Goal: Task Accomplishment & Management: Use online tool/utility

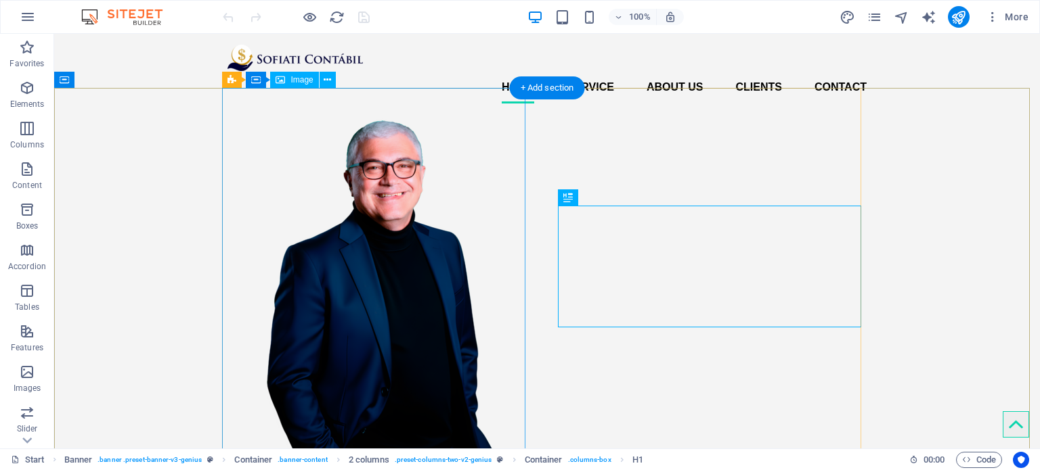
click at [412, 158] on figure at bounding box center [378, 316] width 303 height 404
click at [326, 73] on icon at bounding box center [327, 80] width 7 height 14
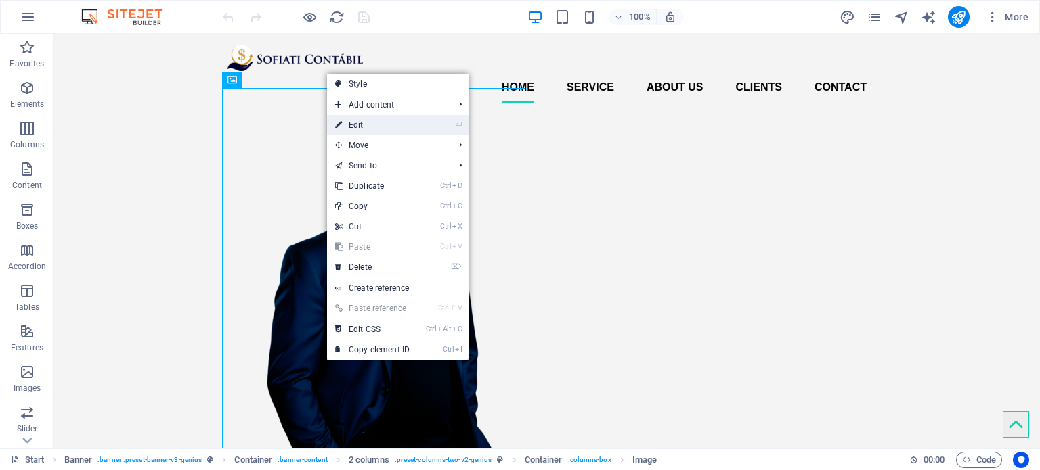
click at [369, 125] on link "⏎ Edit" at bounding box center [372, 125] width 91 height 20
select select "px"
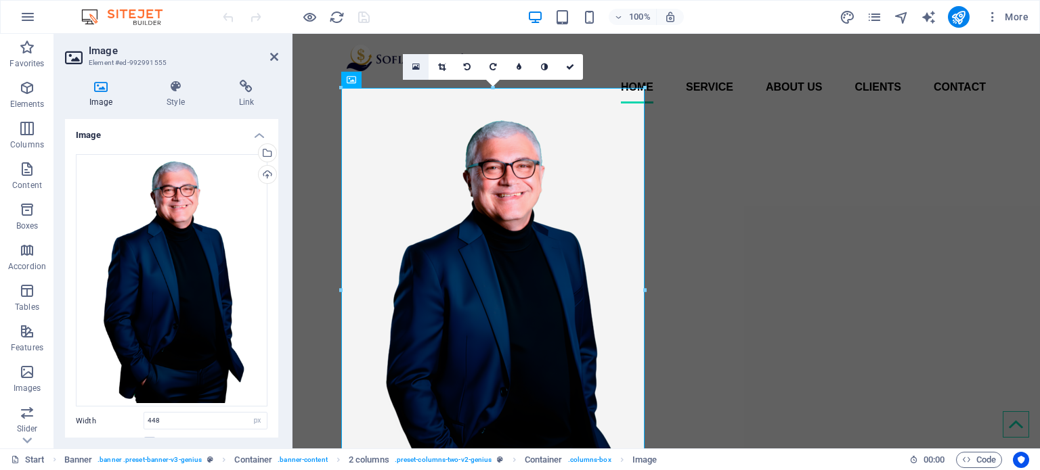
click at [412, 67] on icon at bounding box center [415, 66] width 7 height 9
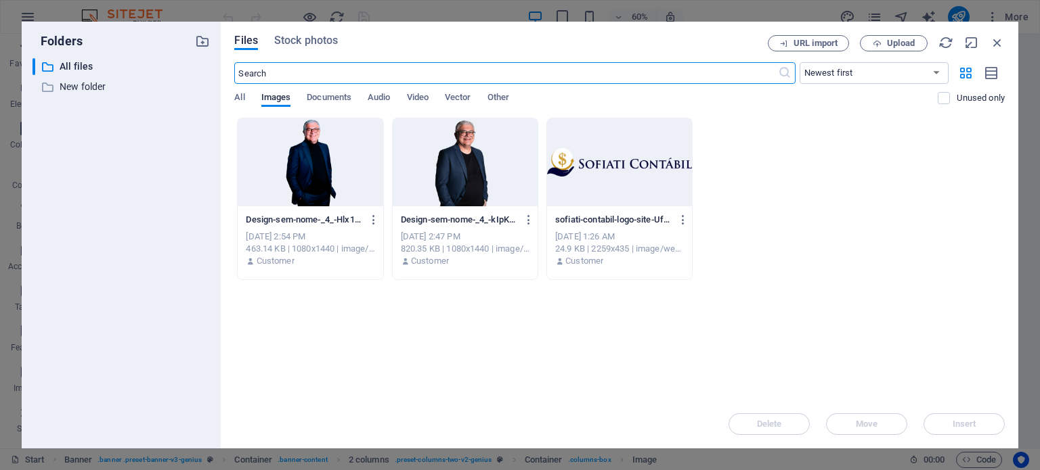
click at [332, 150] on div at bounding box center [310, 162] width 145 height 88
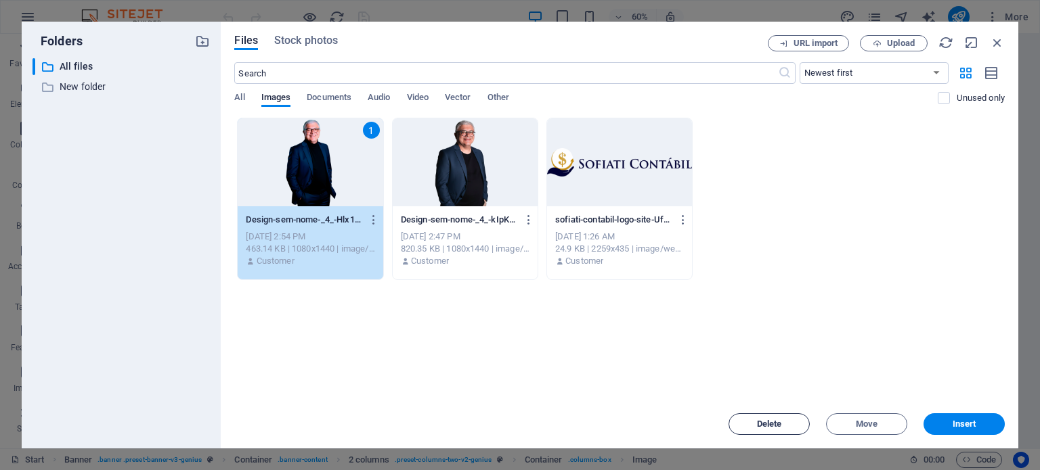
click at [514, 355] on button "Delete" at bounding box center [768, 425] width 81 height 22
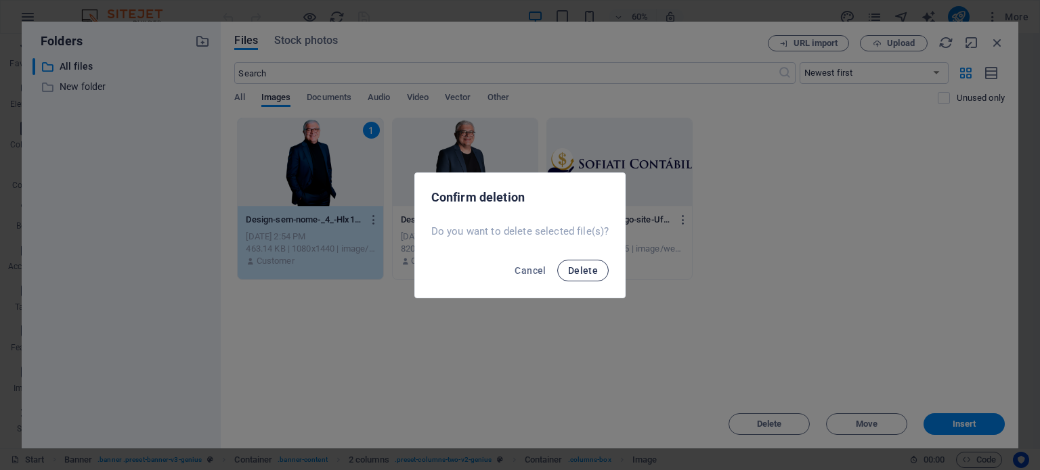
click at [514, 264] on button "Delete" at bounding box center [582, 271] width 51 height 22
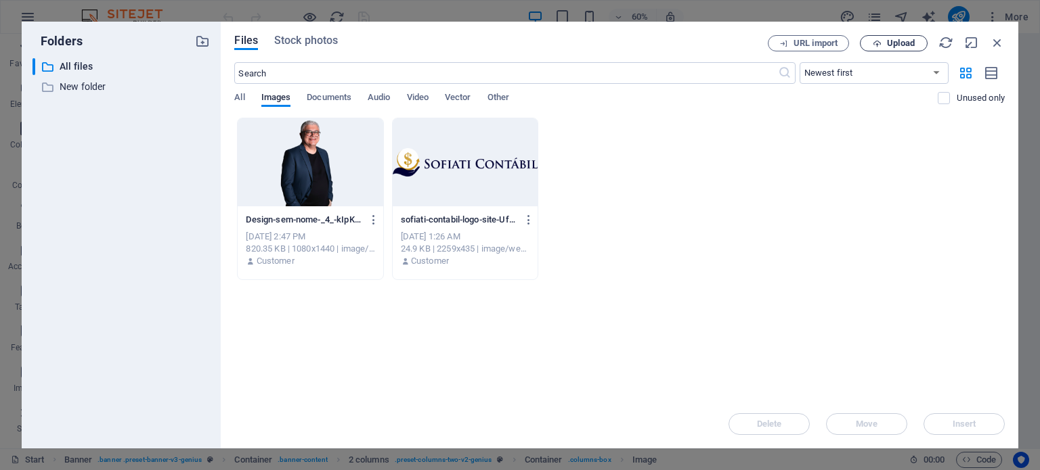
click at [514, 39] on icon "button" at bounding box center [876, 43] width 9 height 9
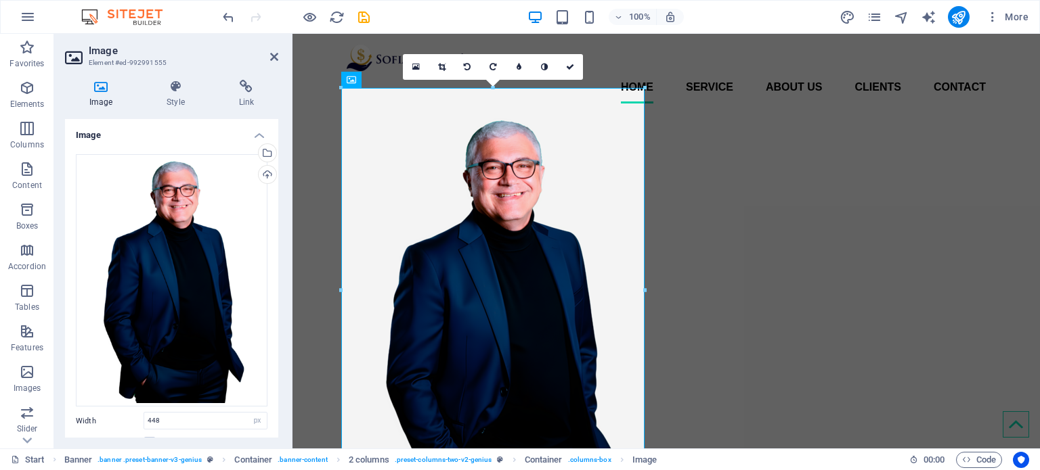
scroll to position [140, 0]
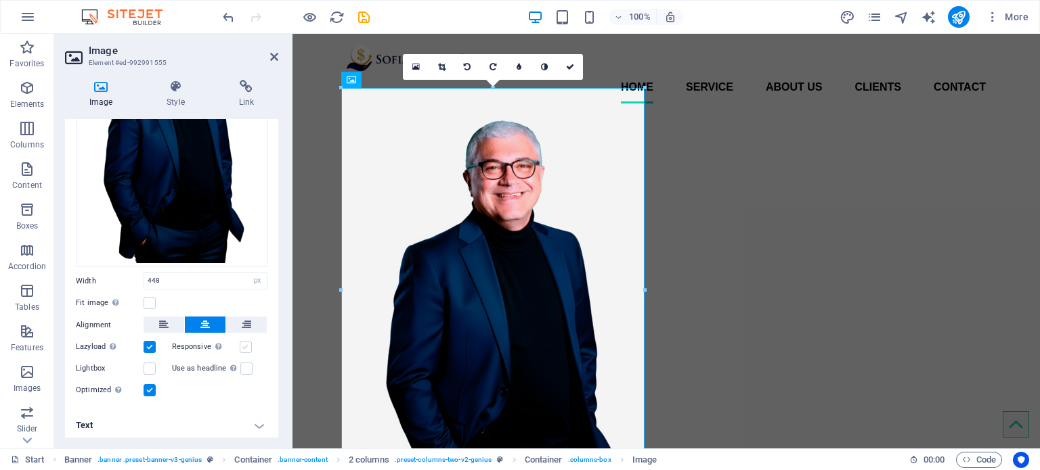
click at [244, 346] on label at bounding box center [246, 347] width 12 height 12
click at [0, 0] on input "Responsive Automatically load retina image and smartphone optimized sizes." at bounding box center [0, 0] width 0 height 0
click at [244, 345] on label at bounding box center [246, 347] width 12 height 12
click at [0, 0] on input "Responsive Automatically load retina image and smartphone optimized sizes." at bounding box center [0, 0] width 0 height 0
click at [244, 345] on label at bounding box center [246, 347] width 12 height 12
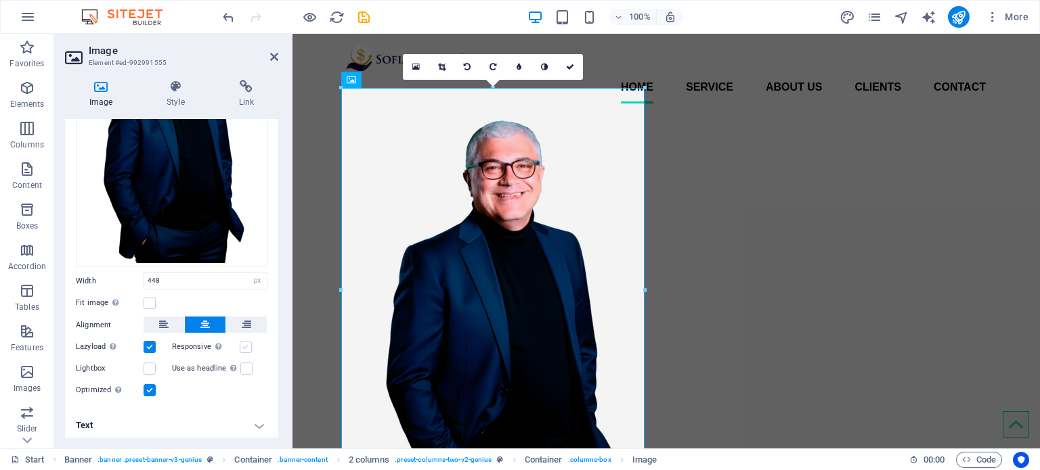
click at [0, 0] on input "Responsive Automatically load retina image and smartphone optimized sizes." at bounding box center [0, 0] width 0 height 0
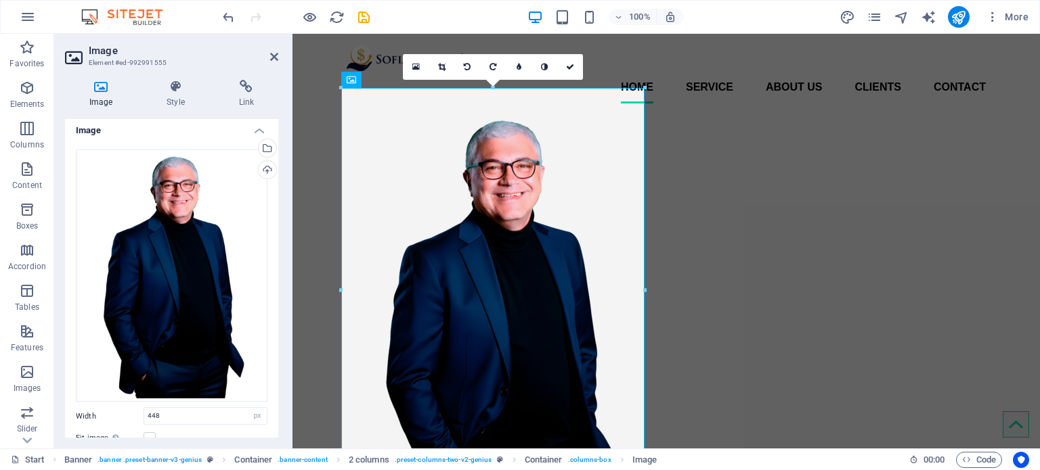
scroll to position [72, 0]
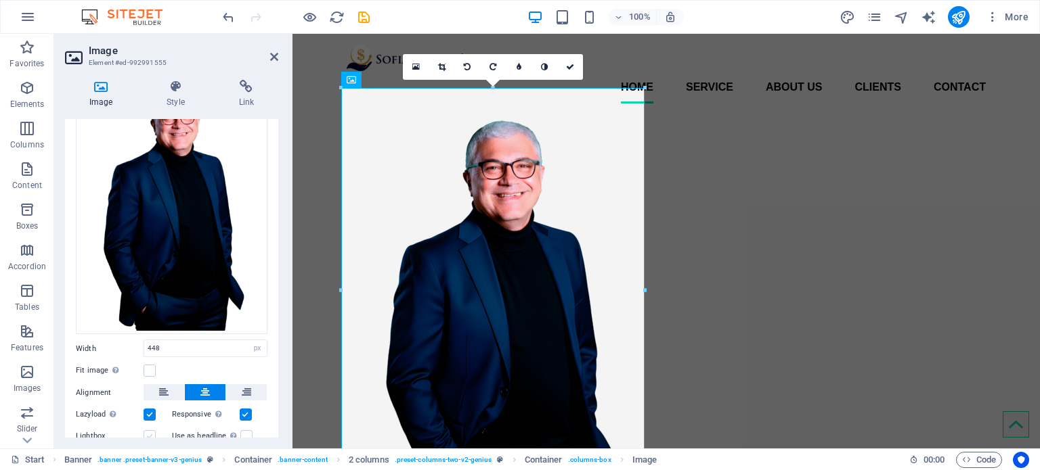
click at [152, 355] on label at bounding box center [149, 436] width 12 height 12
click at [0, 0] on input "Lightbox" at bounding box center [0, 0] width 0 height 0
click at [148, 355] on label at bounding box center [149, 436] width 12 height 12
click at [0, 0] on input "Lightbox" at bounding box center [0, 0] width 0 height 0
click at [151, 355] on label at bounding box center [149, 371] width 12 height 12
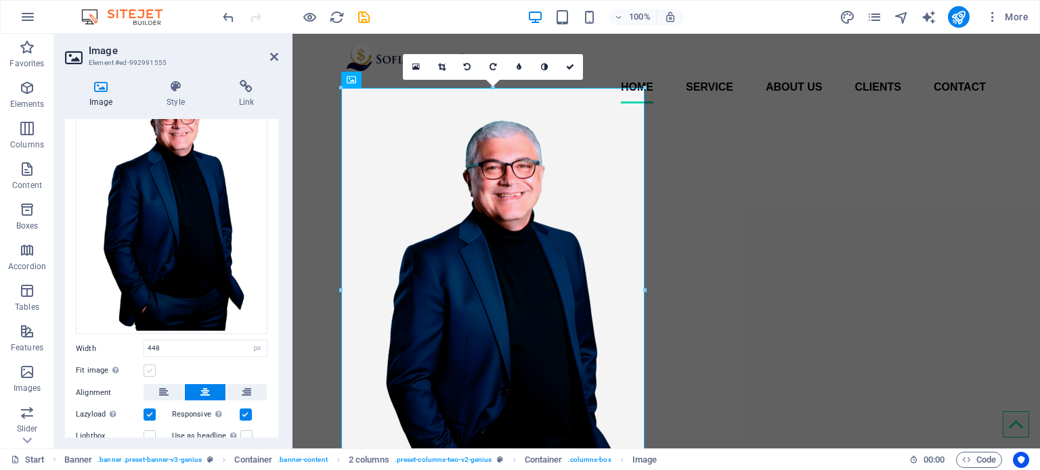
click at [0, 0] on input "Fit image Automatically fit image to a fixed width and height" at bounding box center [0, 0] width 0 height 0
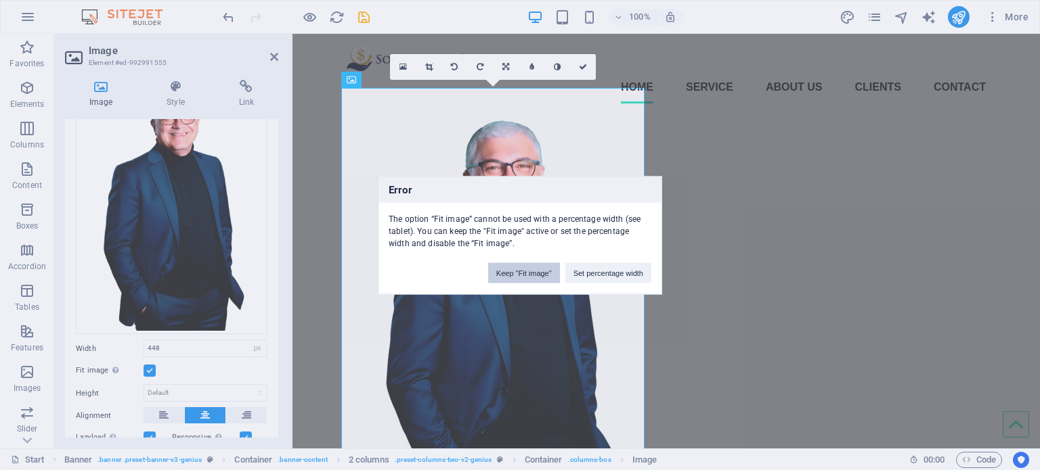
drag, startPoint x: 548, startPoint y: 271, endPoint x: 255, endPoint y: 236, distance: 294.4
click at [514, 271] on button "Keep "Fit image"" at bounding box center [524, 273] width 72 height 20
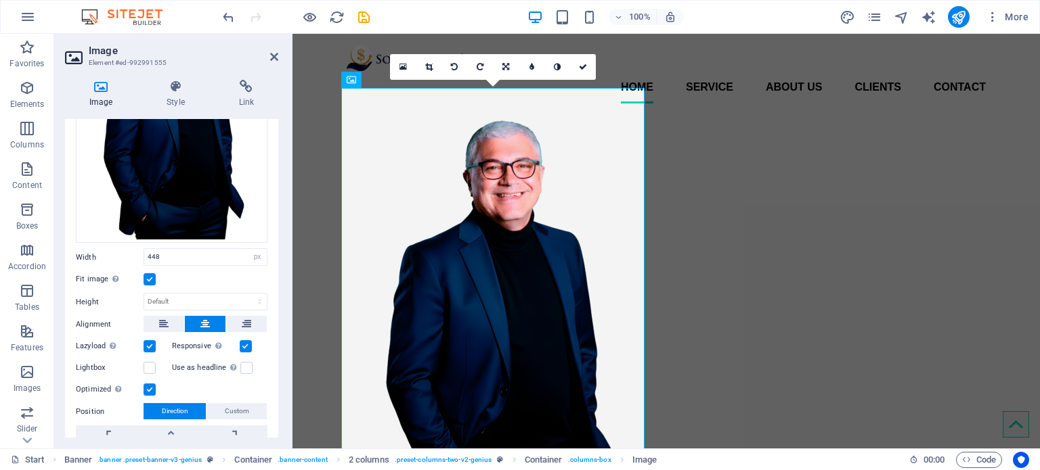
scroll to position [231, 0]
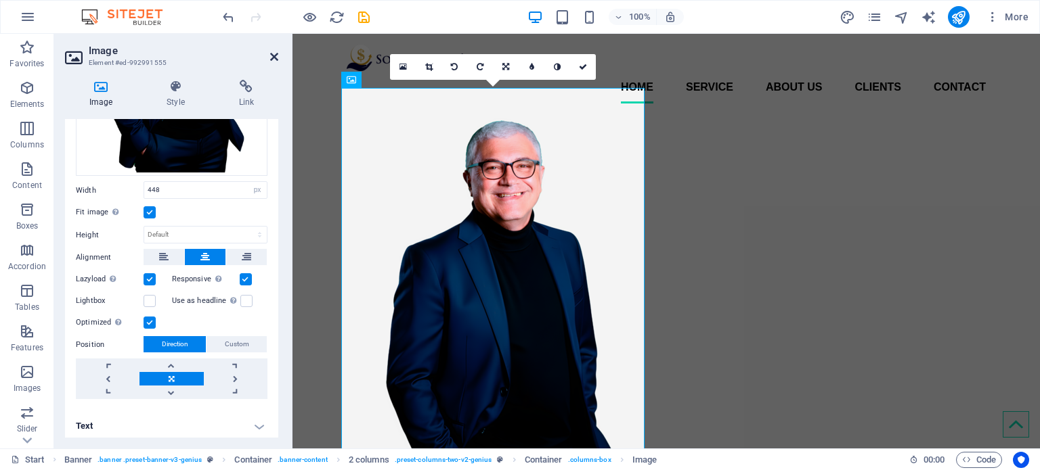
click at [273, 53] on icon at bounding box center [274, 56] width 8 height 11
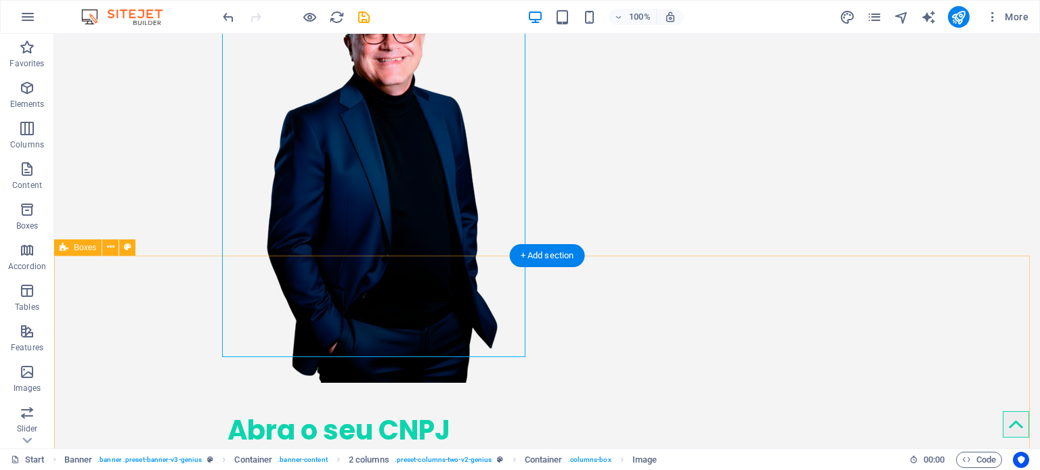
scroll to position [0, 0]
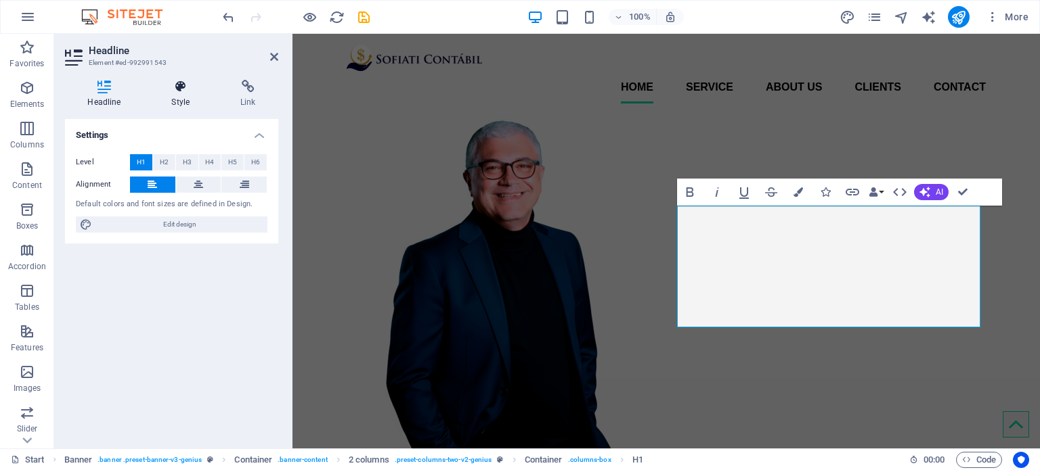
click at [177, 94] on h4 "Style" at bounding box center [183, 94] width 69 height 28
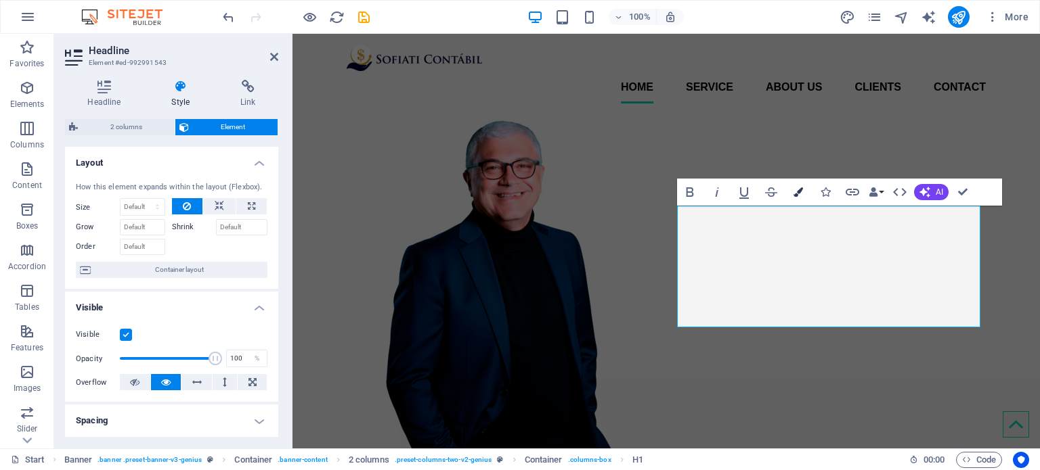
click at [514, 194] on icon "button" at bounding box center [797, 191] width 9 height 9
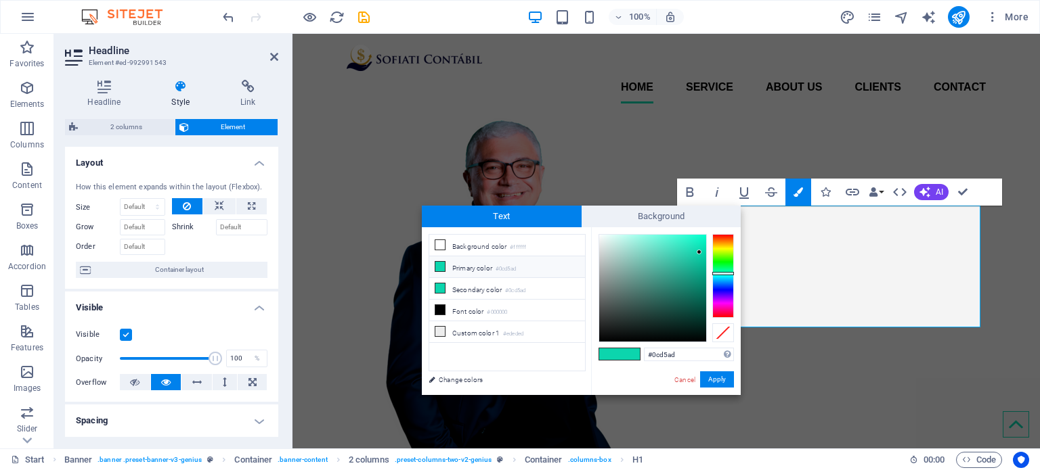
drag, startPoint x: 701, startPoint y: 349, endPoint x: 597, endPoint y: 349, distance: 104.2
click at [514, 349] on div "#0cd5ad Supported formats #0852ed rgb(8, 82, 237) rgba(8, 82, 237, 90%) hsv(221…" at bounding box center [666, 409] width 150 height 364
type input "#000034"
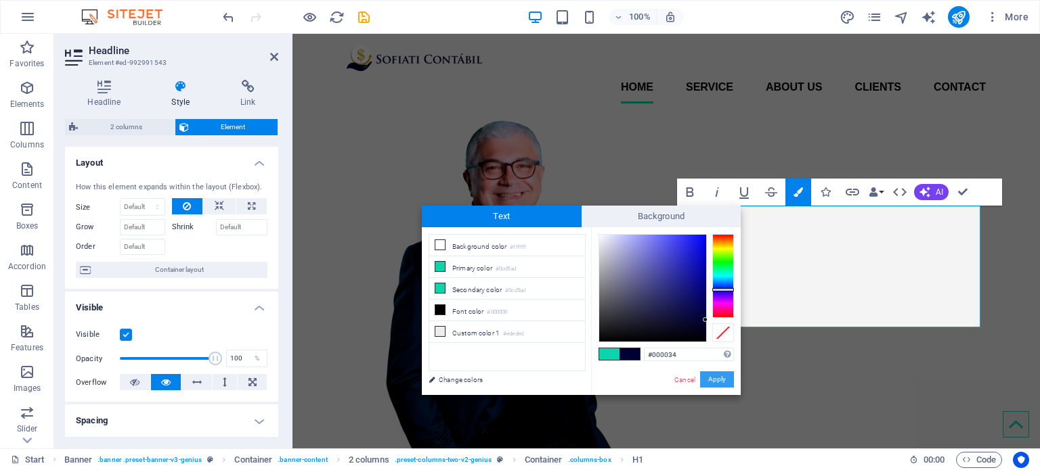
drag, startPoint x: 420, startPoint y: 340, endPoint x: 712, endPoint y: 373, distance: 294.2
click at [514, 355] on button "Apply" at bounding box center [717, 380] width 34 height 16
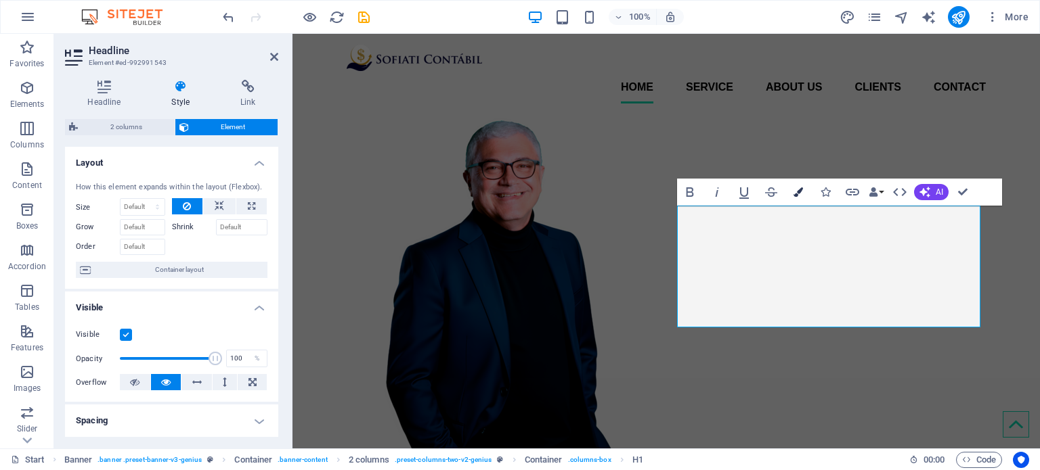
click at [514, 187] on icon "button" at bounding box center [797, 191] width 9 height 9
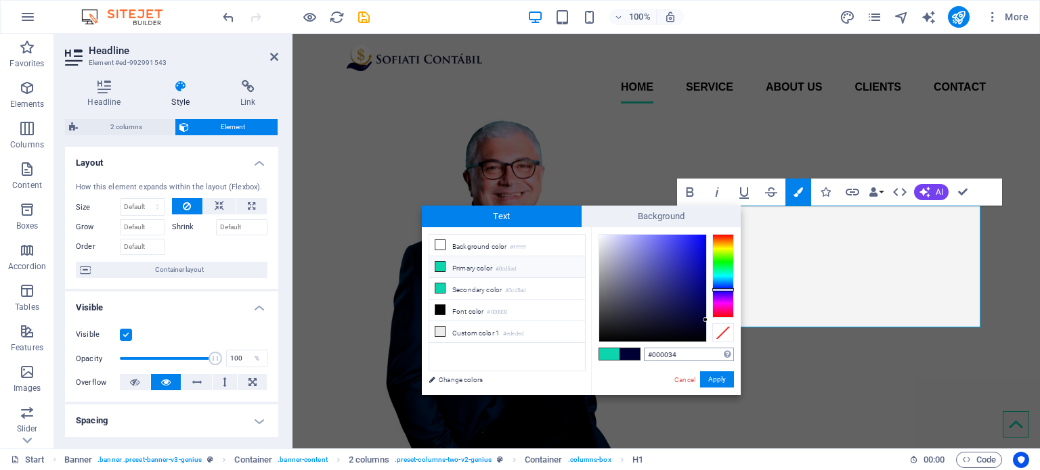
drag, startPoint x: 690, startPoint y: 355, endPoint x: 650, endPoint y: 350, distance: 41.0
click at [514, 350] on input "#000034" at bounding box center [689, 355] width 90 height 14
type input "#c89015"
click at [514, 355] on button "Apply" at bounding box center [717, 380] width 34 height 16
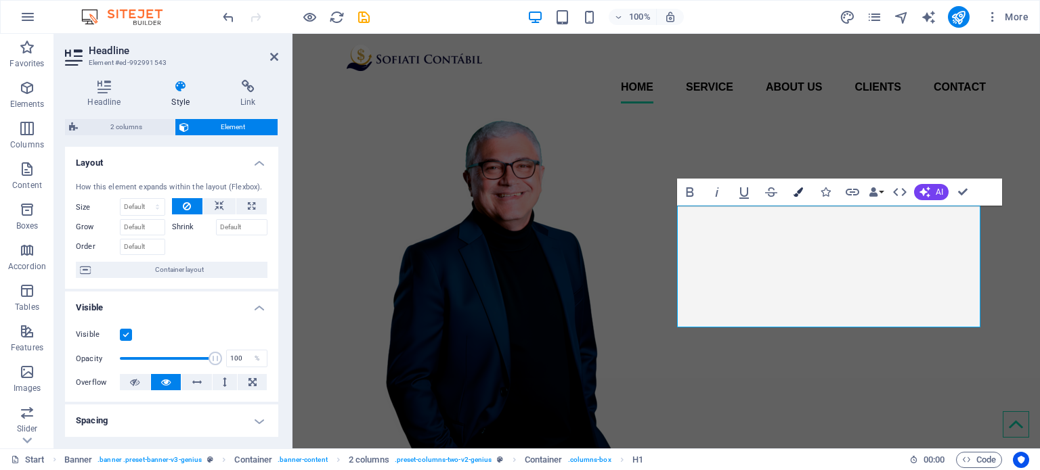
click at [514, 190] on icon "button" at bounding box center [797, 191] width 9 height 9
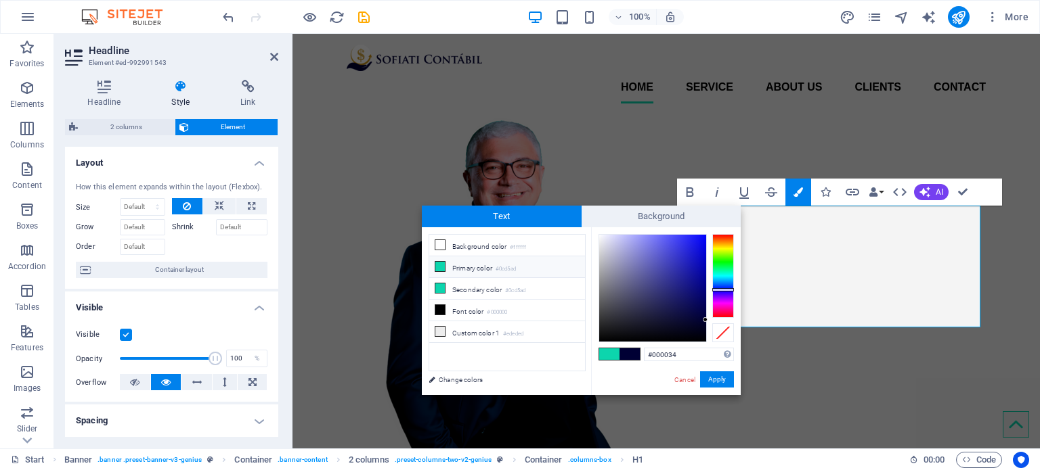
drag, startPoint x: 705, startPoint y: 351, endPoint x: 635, endPoint y: 355, distance: 69.8
click at [514, 355] on div "#000034 Supported formats #0852ed rgb(8, 82, 237) rgba(8, 82, 237, 90%) hsv(221…" at bounding box center [666, 409] width 150 height 364
type input "#c89015"
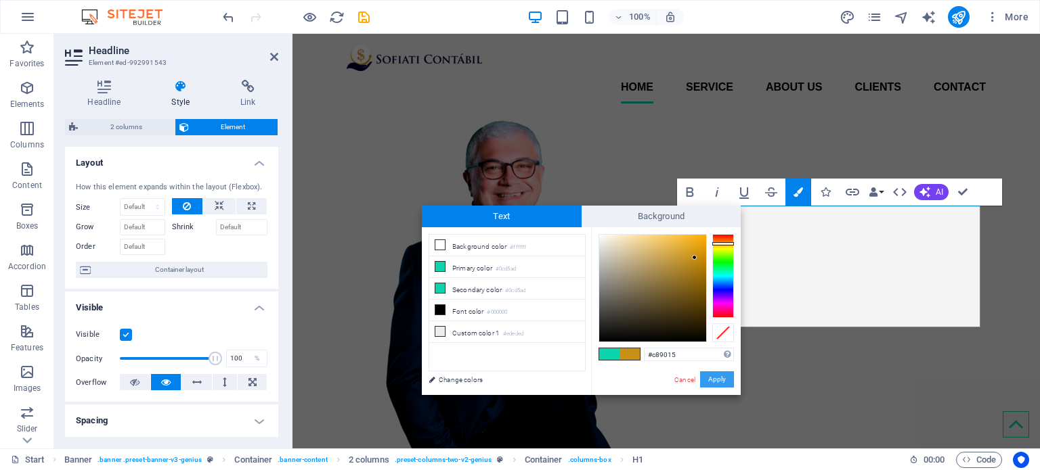
click at [514, 355] on button "Apply" at bounding box center [717, 380] width 34 height 16
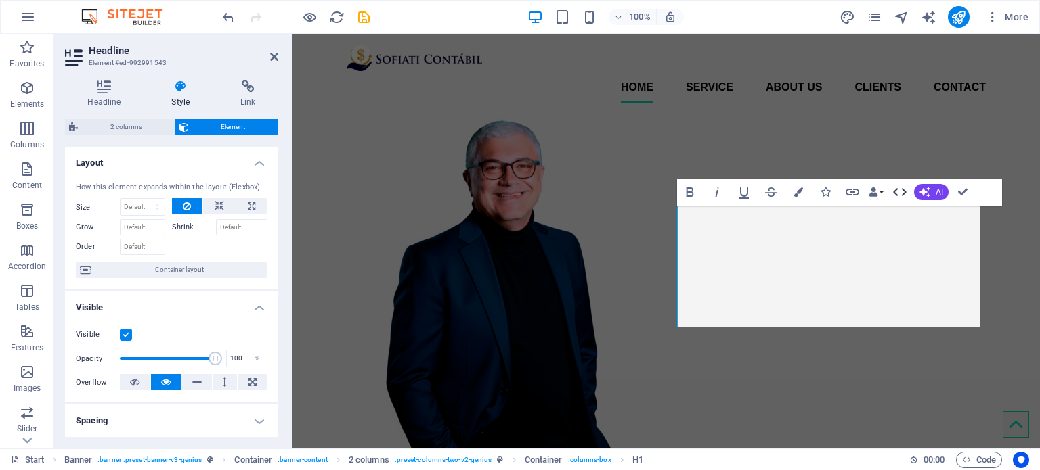
click at [514, 192] on icon "button" at bounding box center [899, 192] width 16 height 16
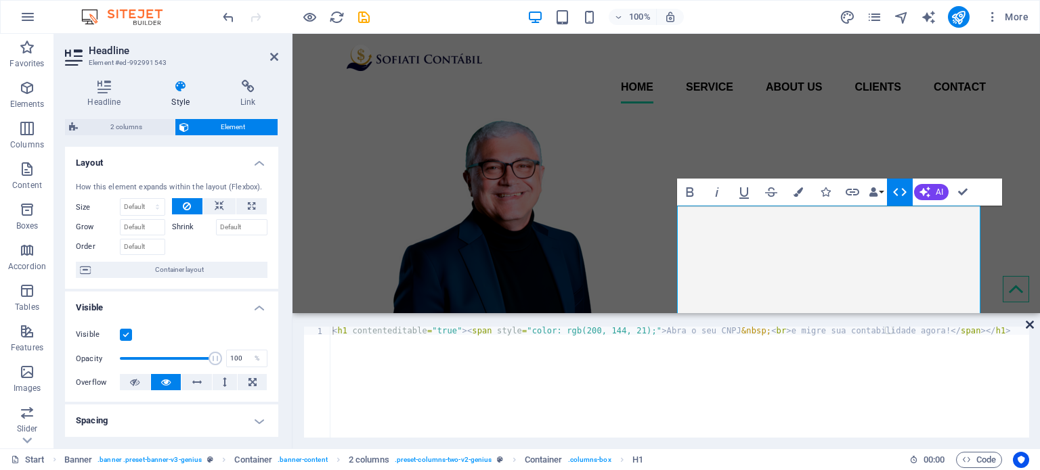
click at [514, 325] on icon at bounding box center [1029, 324] width 8 height 11
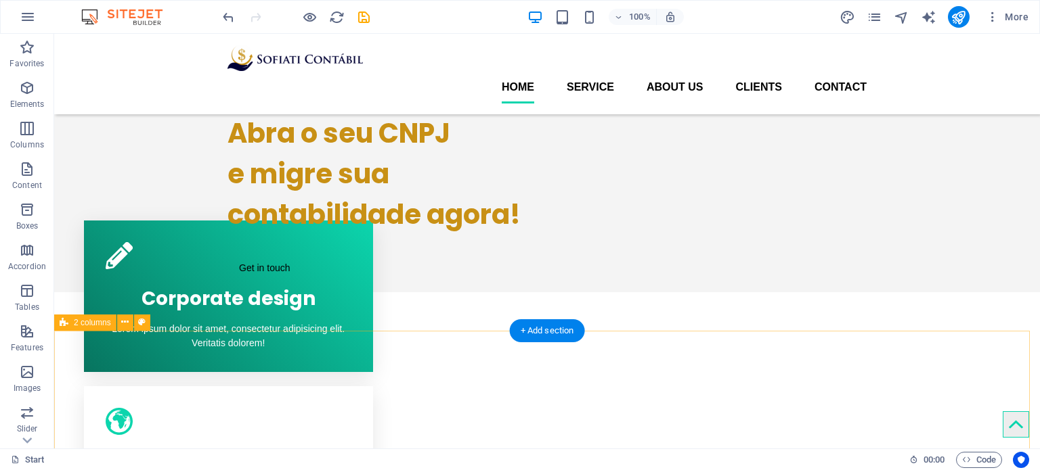
scroll to position [271, 0]
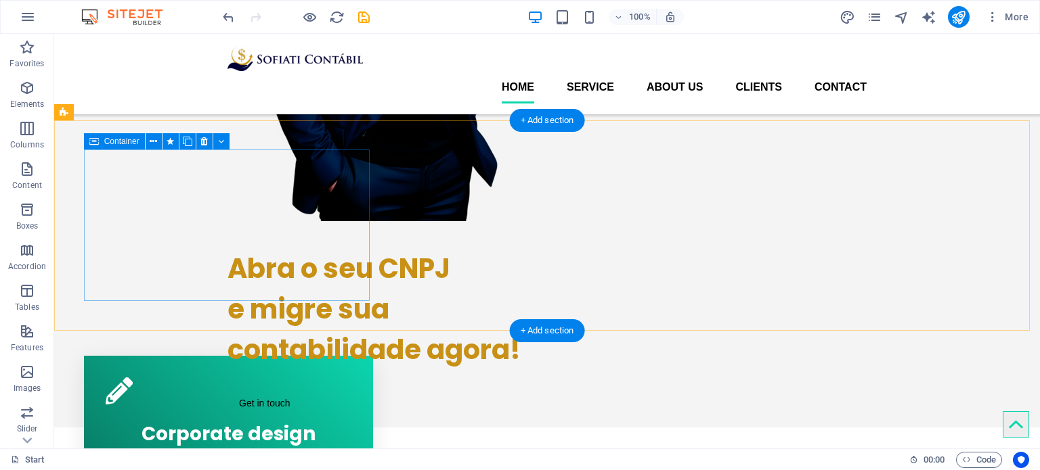
click at [326, 355] on div "Corporate design Lorem ipsum dolor sit amet, consectetur adipisicing elit. Veri…" at bounding box center [228, 432] width 289 height 152
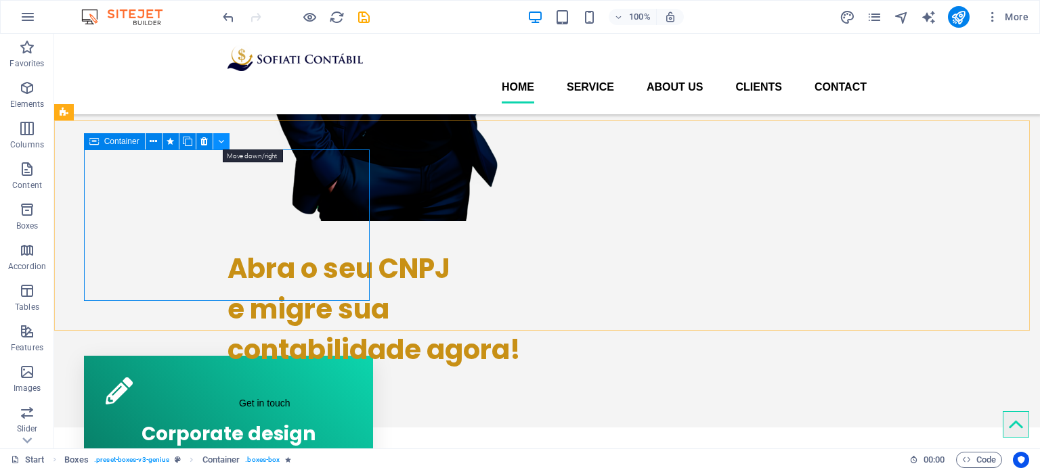
click at [218, 139] on icon at bounding box center [221, 142] width 6 height 14
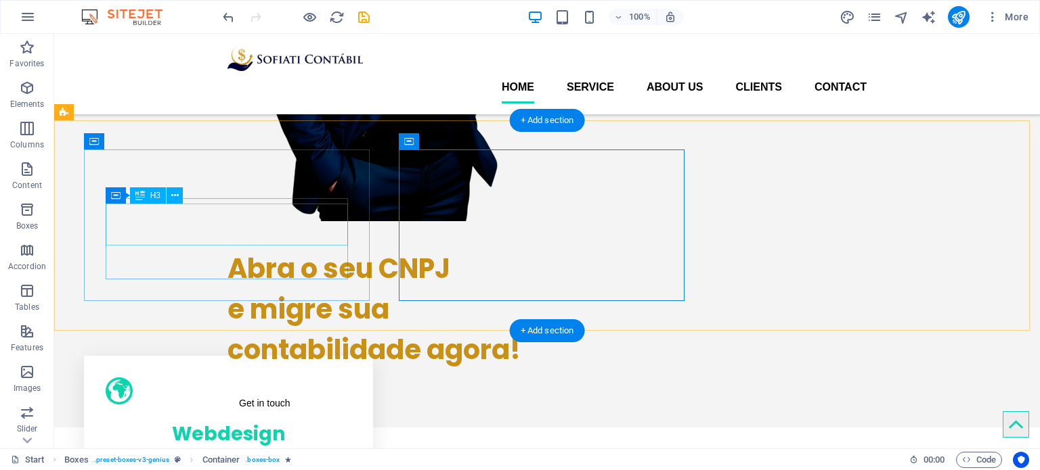
click at [346, 355] on div "Webdesign" at bounding box center [229, 431] width 246 height 42
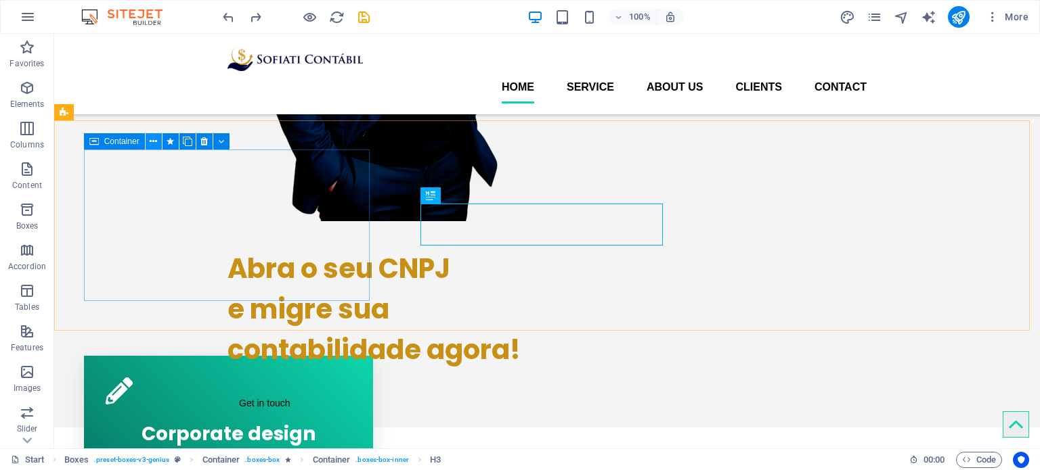
click at [150, 140] on icon at bounding box center [153, 142] width 7 height 14
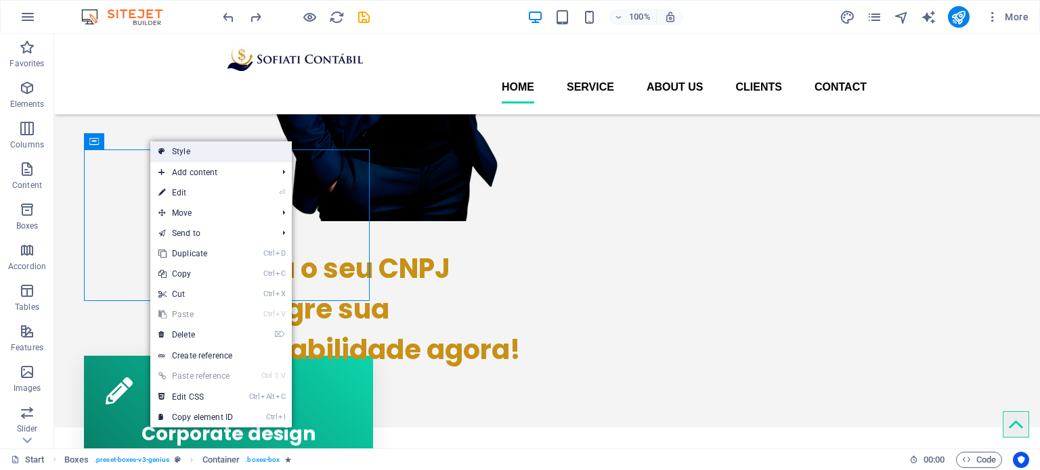
drag, startPoint x: 166, startPoint y: 151, endPoint x: 149, endPoint y: 148, distance: 17.3
click at [166, 151] on link "Style" at bounding box center [220, 151] width 141 height 20
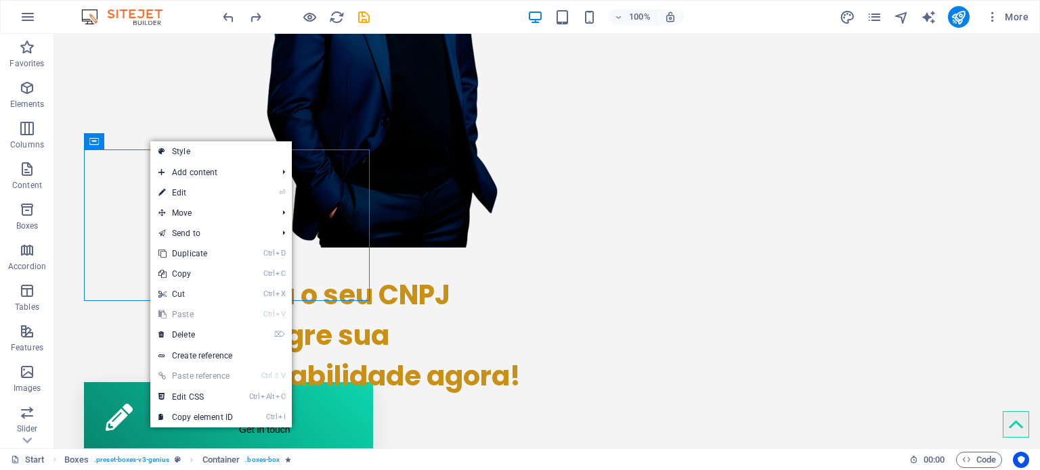
select select "vw"
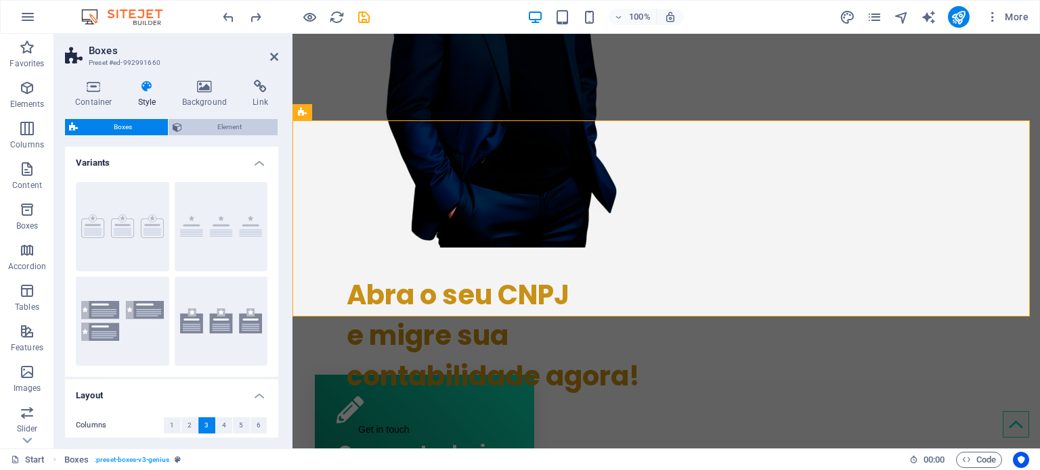
click at [203, 121] on span "Element" at bounding box center [230, 127] width 88 height 16
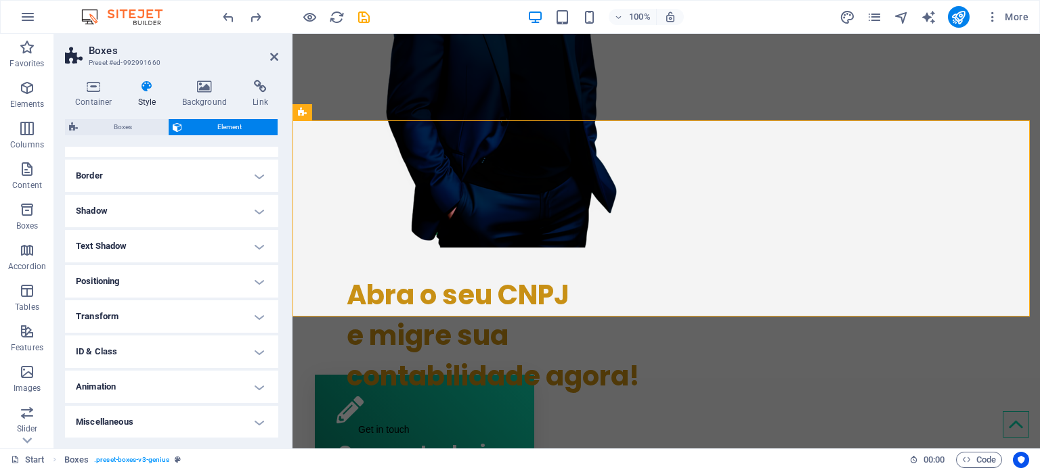
scroll to position [0, 0]
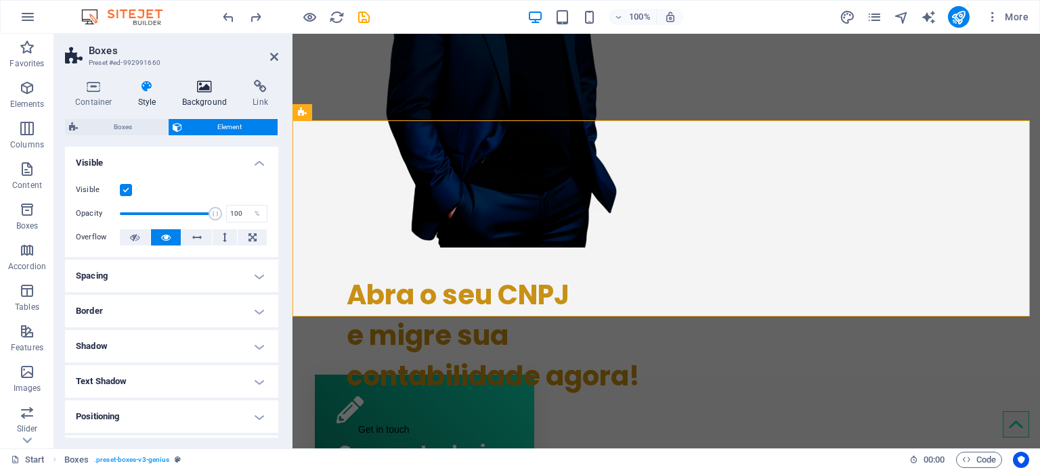
click at [211, 91] on icon at bounding box center [205, 87] width 66 height 14
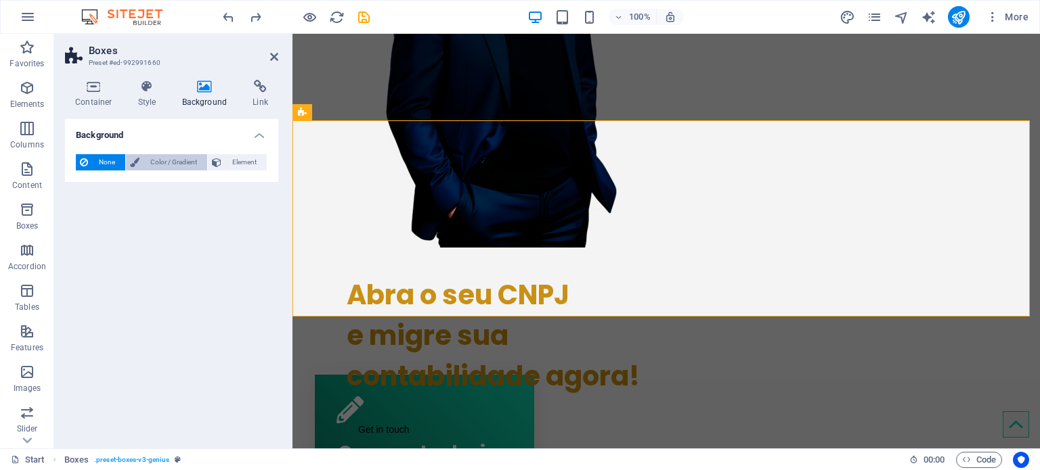
click at [176, 164] on span "Color / Gradient" at bounding box center [173, 162] width 60 height 16
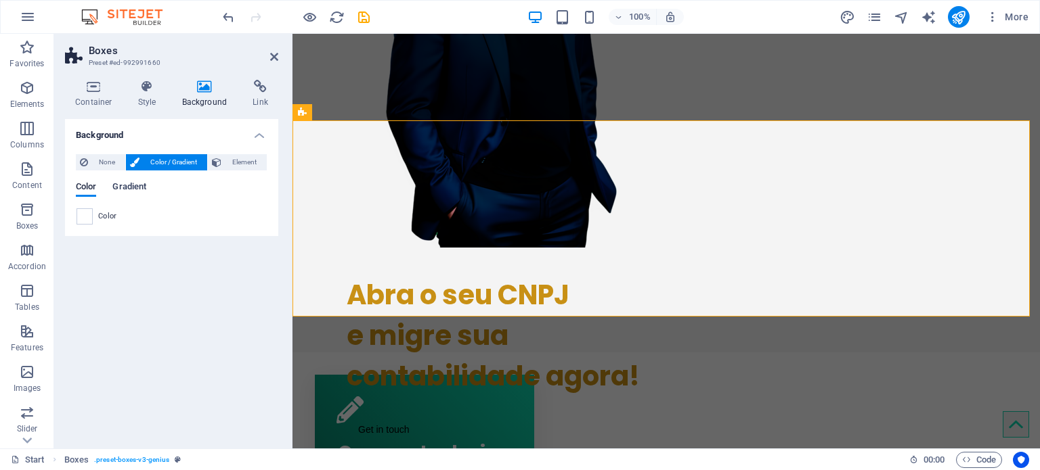
click at [137, 189] on span "Gradient" at bounding box center [129, 188] width 34 height 19
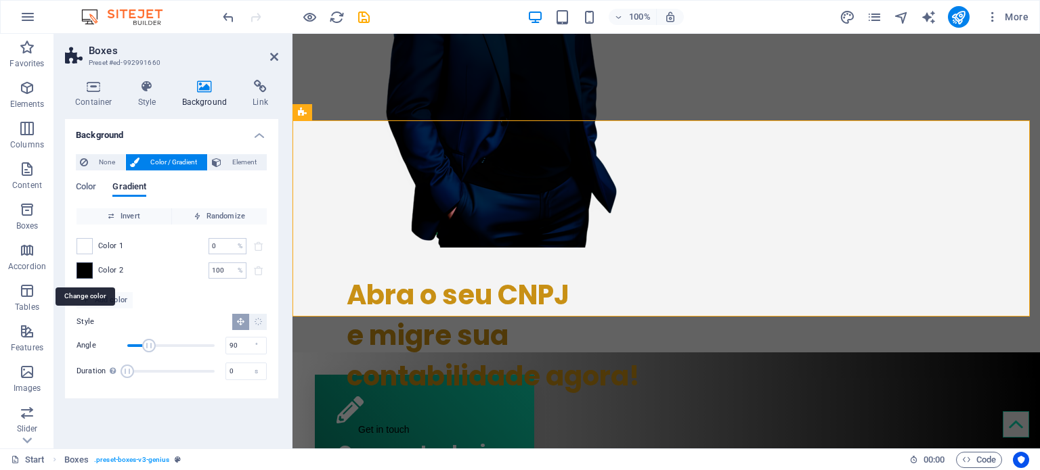
click at [89, 270] on span at bounding box center [84, 270] width 15 height 15
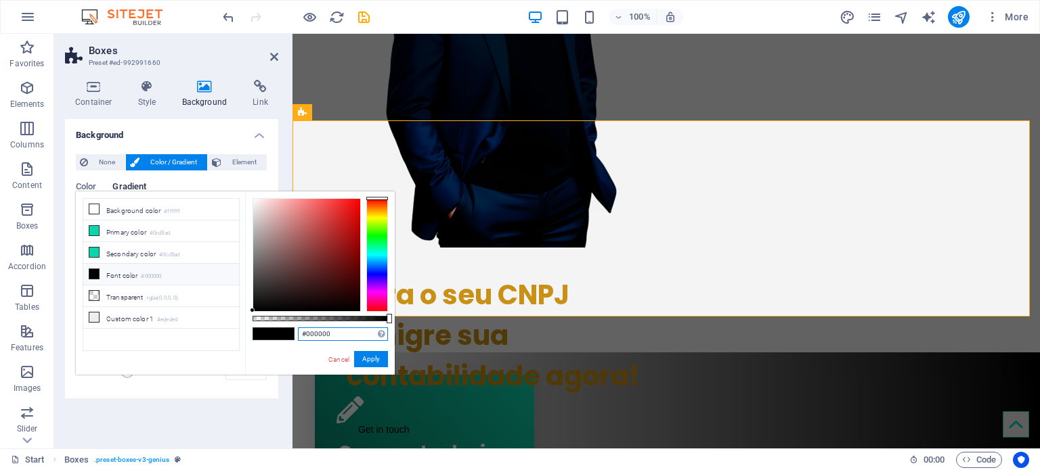
drag, startPoint x: 336, startPoint y: 330, endPoint x: 295, endPoint y: 328, distance: 40.7
click at [295, 328] on div "#000000 Supported formats #0852ed rgb(8, 82, 237) rgba(8, 82, 237, 90%) hsv(221…" at bounding box center [320, 382] width 150 height 380
type input "#292e91"
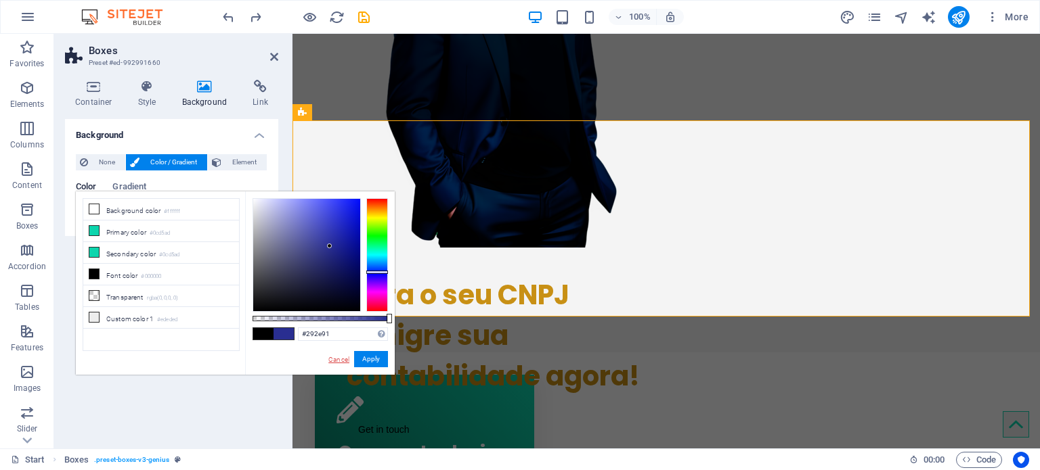
click at [342, 355] on link "Cancel" at bounding box center [339, 360] width 24 height 10
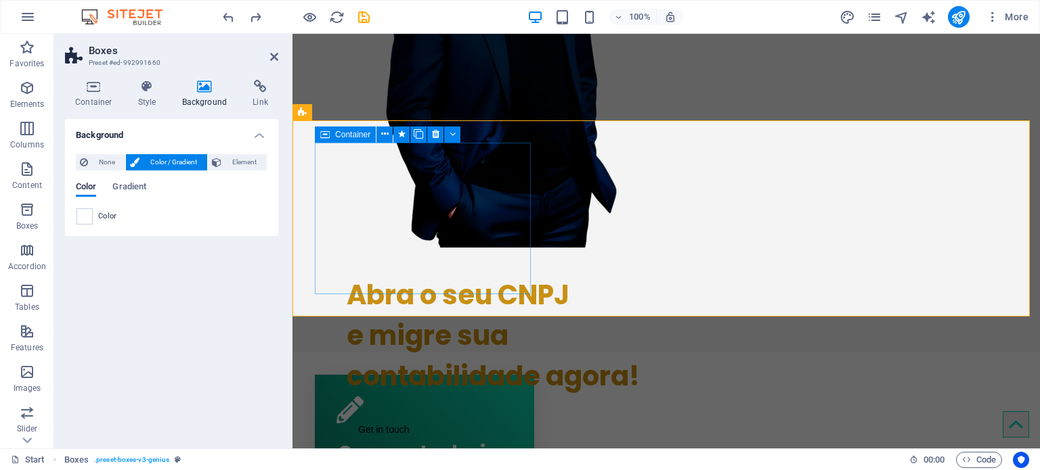
click at [492, 355] on div "Corporate design Lorem ipsum dolor sit amet, consectetur adipisicing elit. Veri…" at bounding box center [424, 451] width 219 height 152
click at [459, 355] on div "Corporate design Lorem ipsum dolor sit amet, consectetur adipisicing elit. Veri…" at bounding box center [424, 451] width 219 height 152
click at [382, 134] on icon at bounding box center [384, 134] width 7 height 14
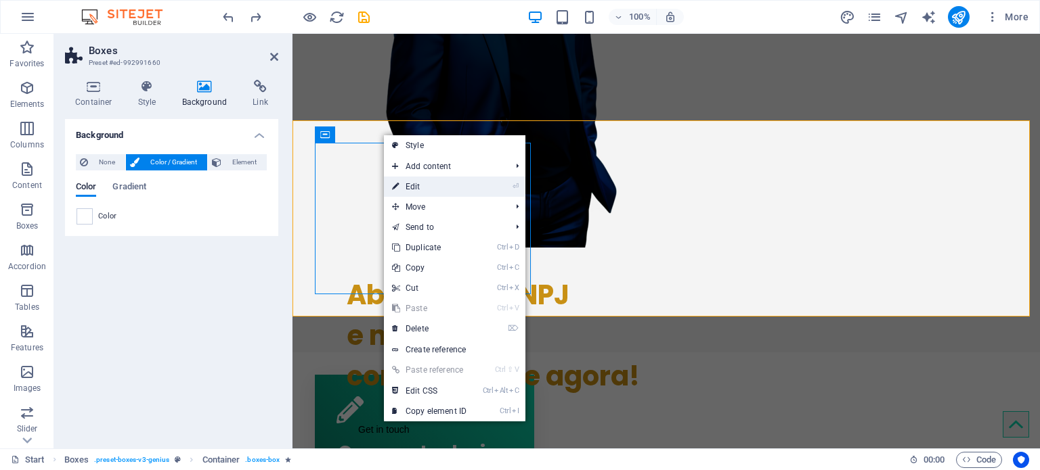
click at [432, 187] on link "⏎ Edit" at bounding box center [429, 187] width 91 height 20
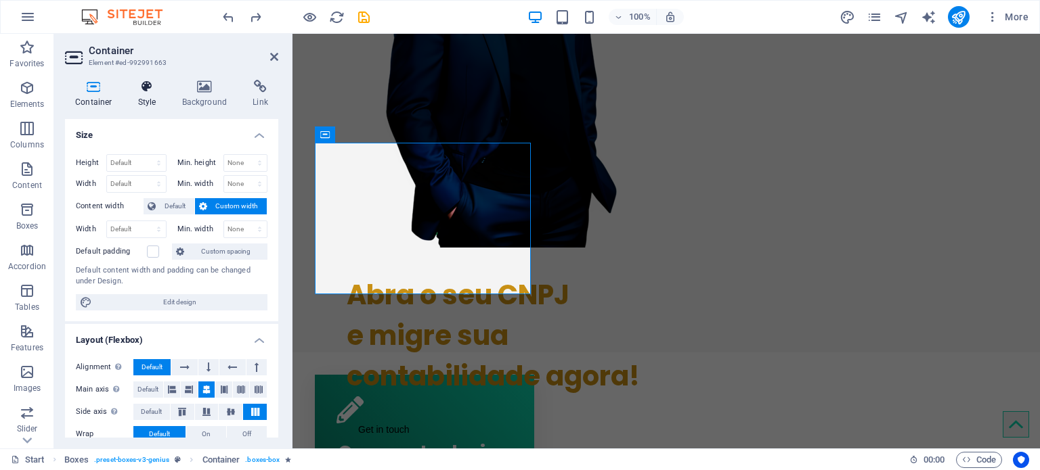
click at [149, 89] on icon at bounding box center [147, 87] width 39 height 14
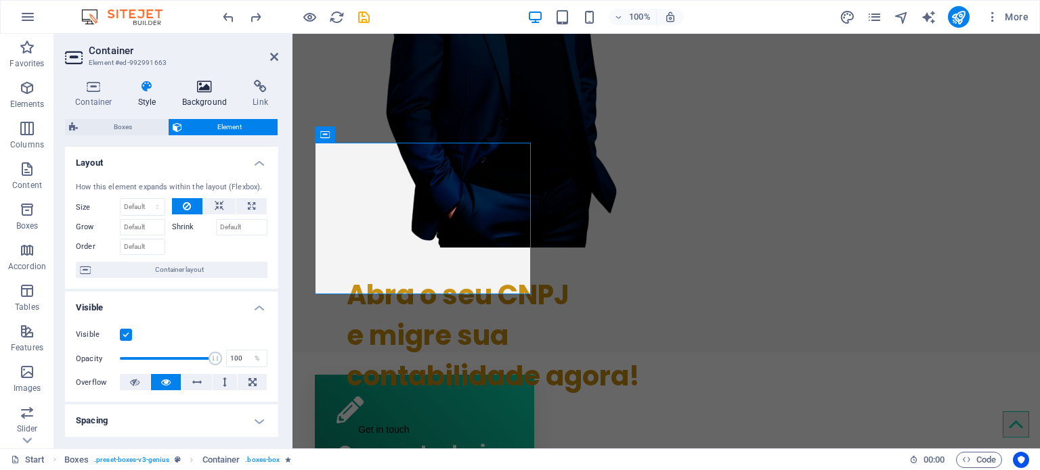
click at [206, 98] on h4 "Background" at bounding box center [207, 94] width 71 height 28
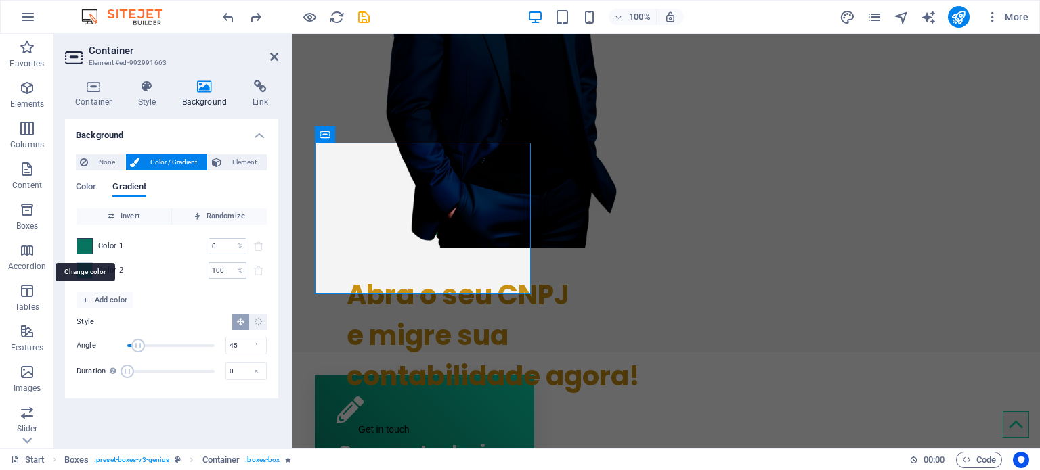
click at [79, 246] on span at bounding box center [84, 246] width 15 height 15
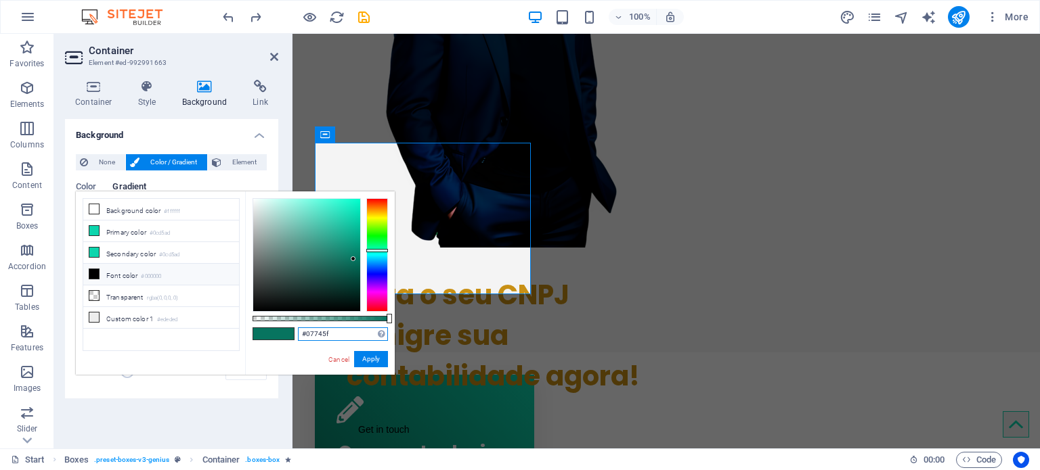
click at [340, 330] on input "#07745f" at bounding box center [343, 335] width 90 height 14
drag, startPoint x: 340, startPoint y: 332, endPoint x: 273, endPoint y: 330, distance: 67.0
click at [272, 330] on div "#07745f Supported formats #0852ed rgb(8, 82, 237) rgba(8, 82, 237, 90%) hsv(221…" at bounding box center [320, 382] width 150 height 380
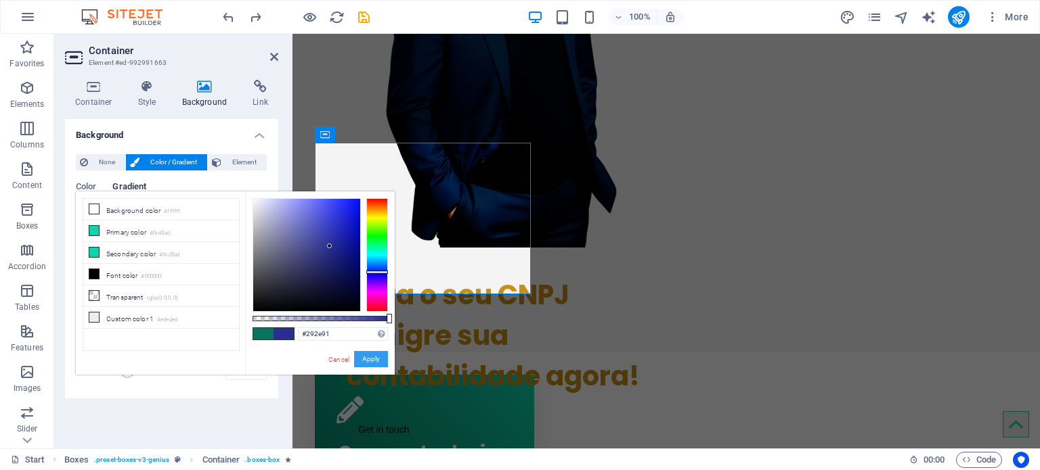
click at [369, 355] on button "Apply" at bounding box center [371, 359] width 34 height 16
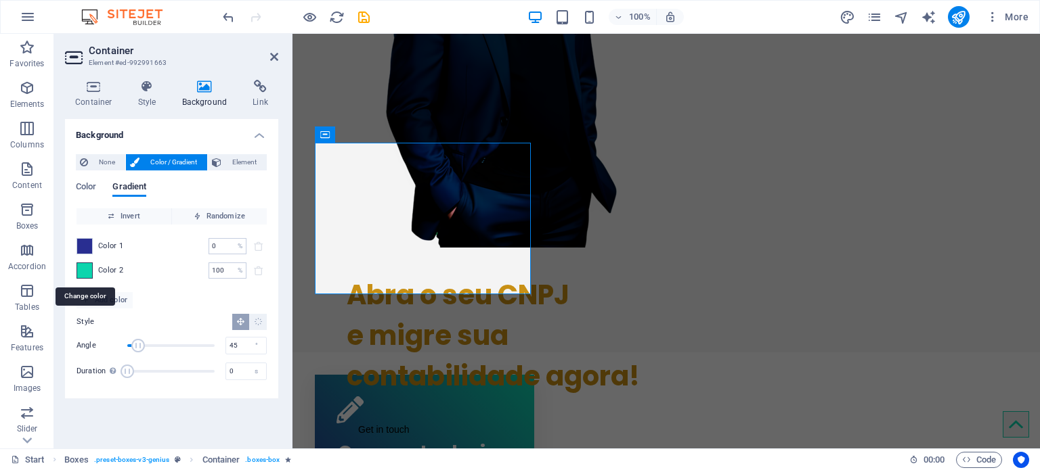
click at [87, 270] on span at bounding box center [84, 270] width 15 height 15
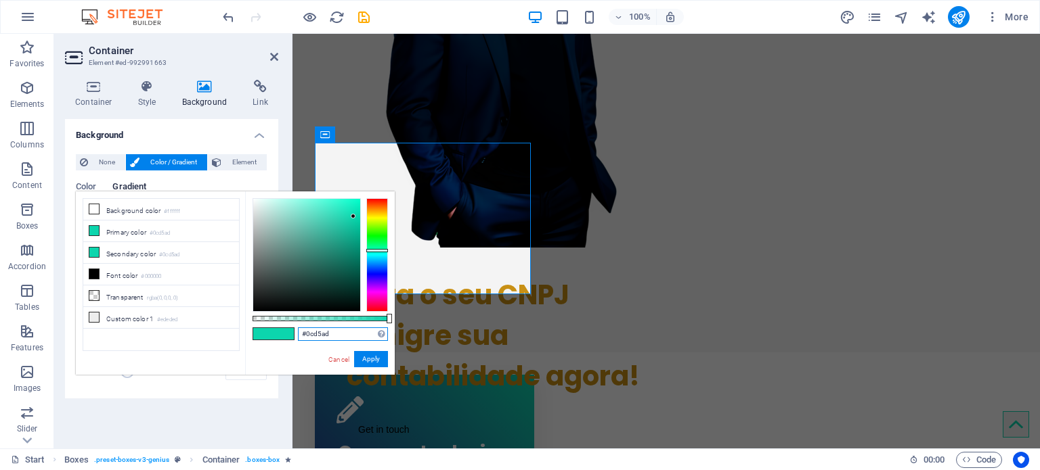
drag, startPoint x: 345, startPoint y: 330, endPoint x: 289, endPoint y: 330, distance: 56.2
click at [289, 330] on div "#0cd5ad Supported formats #0852ed rgb(8, 82, 237) rgba(8, 82, 237, 90%) hsv(221…" at bounding box center [320, 382] width 150 height 380
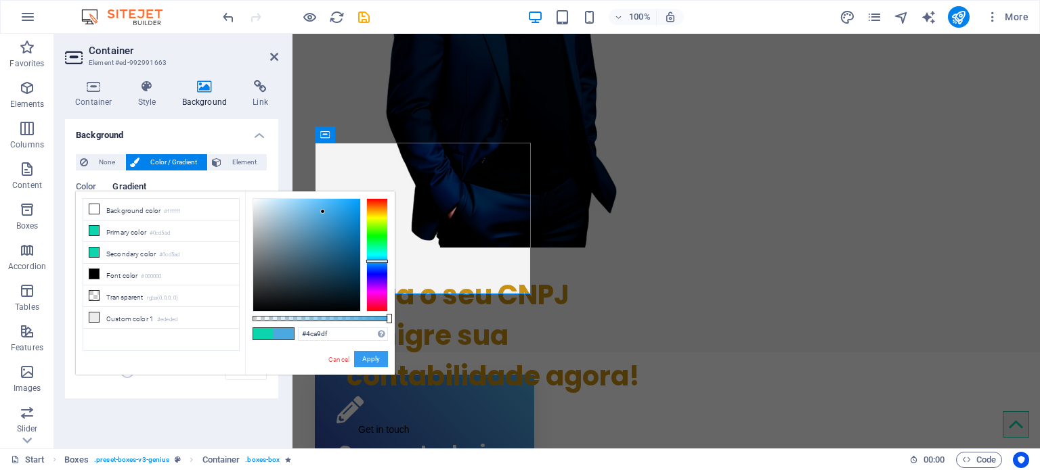
click at [379, 354] on button "Apply" at bounding box center [371, 359] width 34 height 16
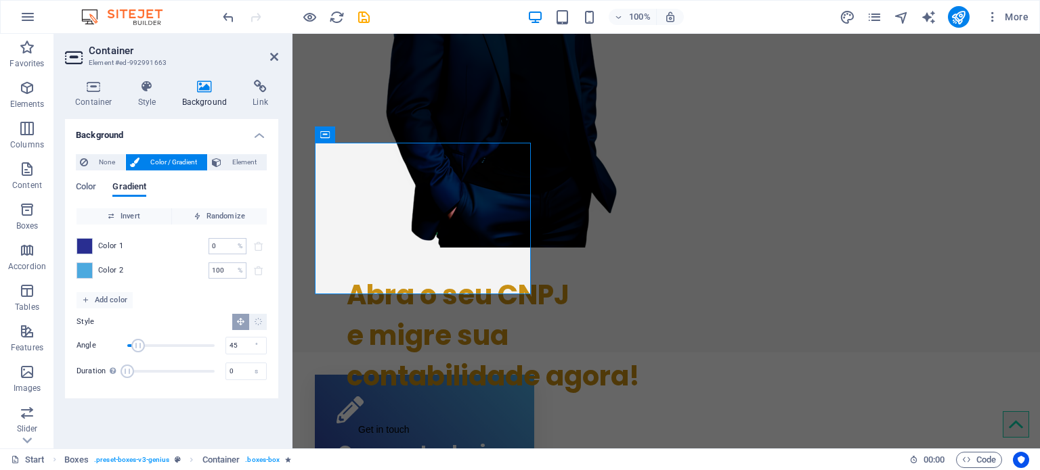
click at [102, 243] on span "Color 1" at bounding box center [111, 246] width 26 height 11
click at [87, 244] on span at bounding box center [84, 246] width 15 height 15
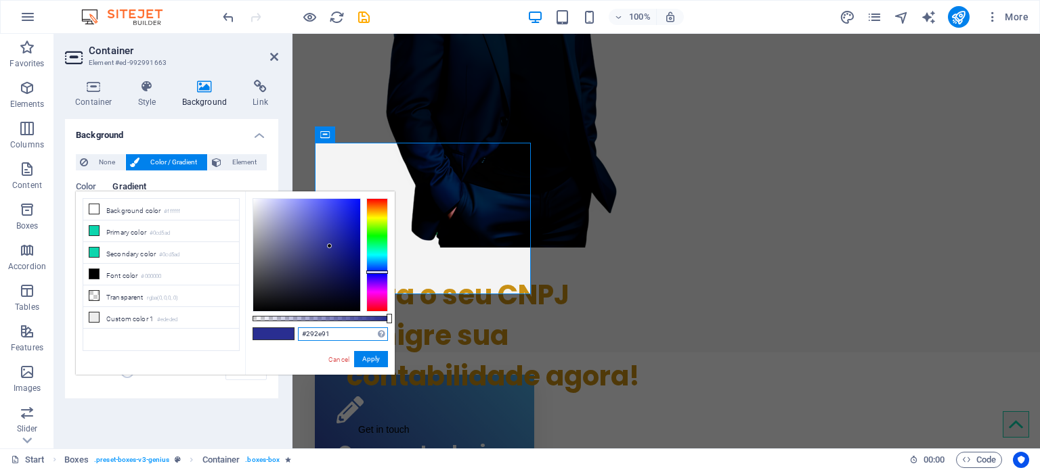
drag, startPoint x: 334, startPoint y: 332, endPoint x: 292, endPoint y: 330, distance: 42.0
click at [292, 330] on div "#292e91 Supported formats #0852ed rgb(8, 82, 237) rgba(8, 82, 237, 90%) hsv(221…" at bounding box center [320, 382] width 150 height 380
click at [364, 355] on button "Apply" at bounding box center [371, 359] width 34 height 16
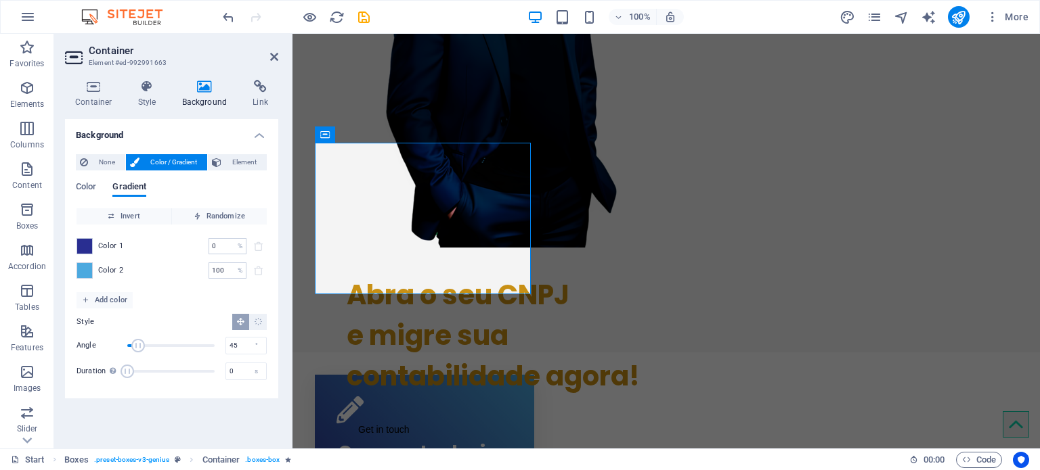
click at [119, 264] on div "Color 2 100 % ​" at bounding box center [171, 271] width 190 height 16
click at [89, 267] on span at bounding box center [84, 270] width 15 height 15
type input "#4ca9df"
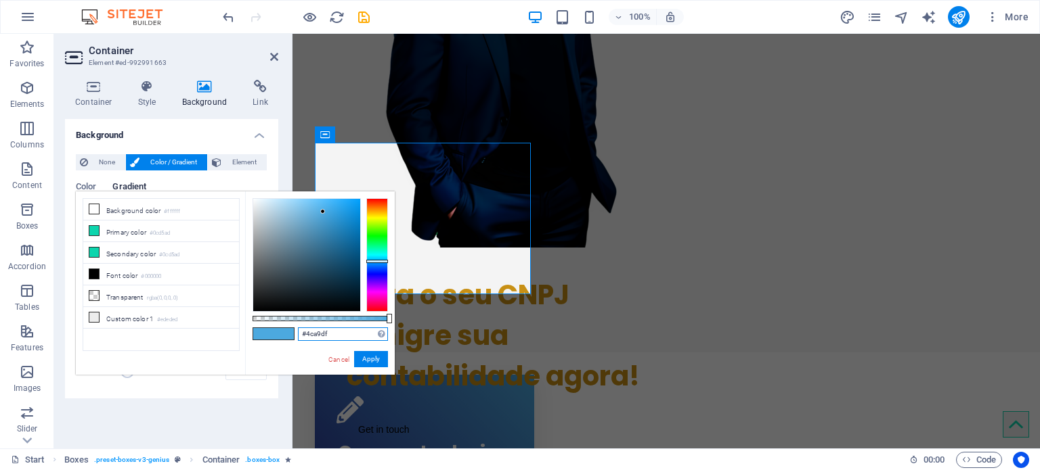
drag, startPoint x: 331, startPoint y: 334, endPoint x: 275, endPoint y: 333, distance: 56.2
click at [275, 333] on div "#4ca9df Supported formats #0852ed rgb(8, 82, 237) rgba(8, 82, 237, 90%) hsv(221…" at bounding box center [320, 382] width 150 height 380
drag, startPoint x: 376, startPoint y: 361, endPoint x: 85, endPoint y: 327, distance: 293.0
click at [376, 355] on button "Apply" at bounding box center [371, 359] width 34 height 16
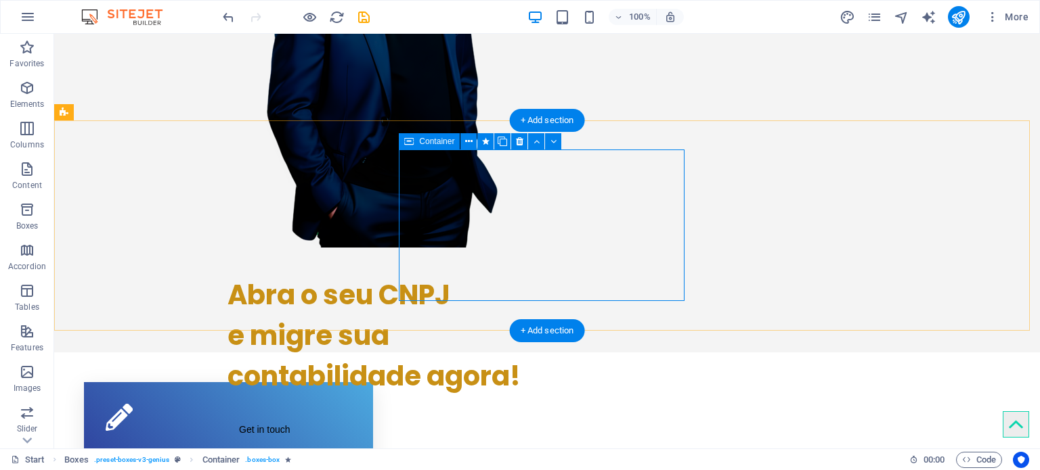
click at [471, 140] on icon at bounding box center [468, 142] width 7 height 14
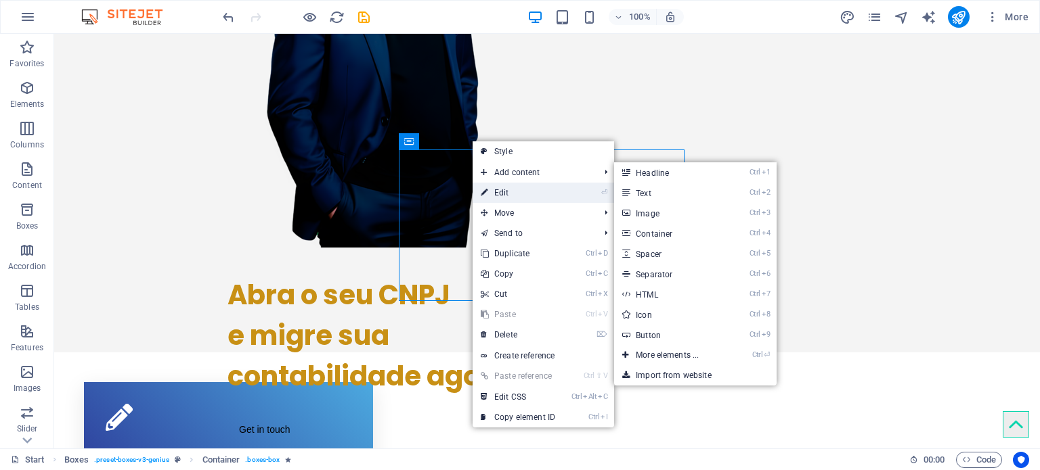
click at [502, 192] on link "⏎ Edit" at bounding box center [517, 193] width 91 height 20
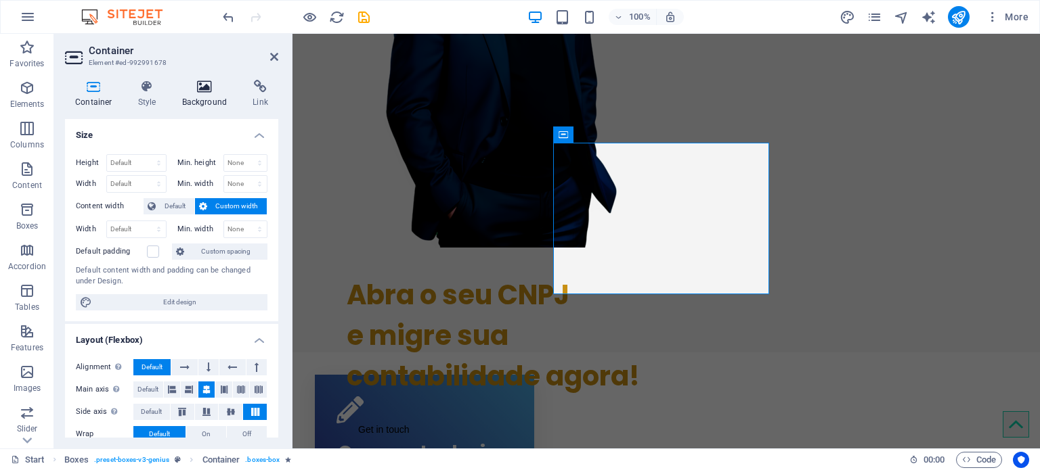
click at [198, 89] on icon at bounding box center [205, 87] width 66 height 14
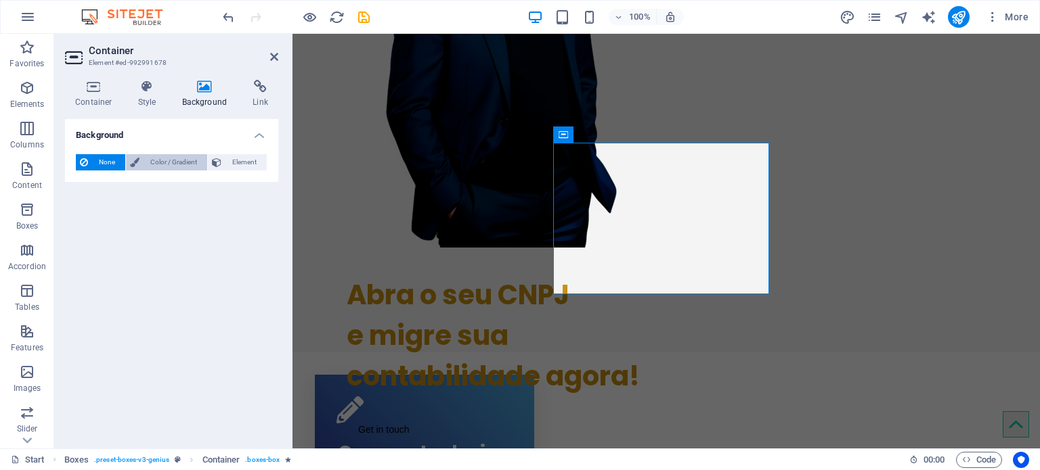
click at [171, 162] on span "Color / Gradient" at bounding box center [173, 162] width 60 height 16
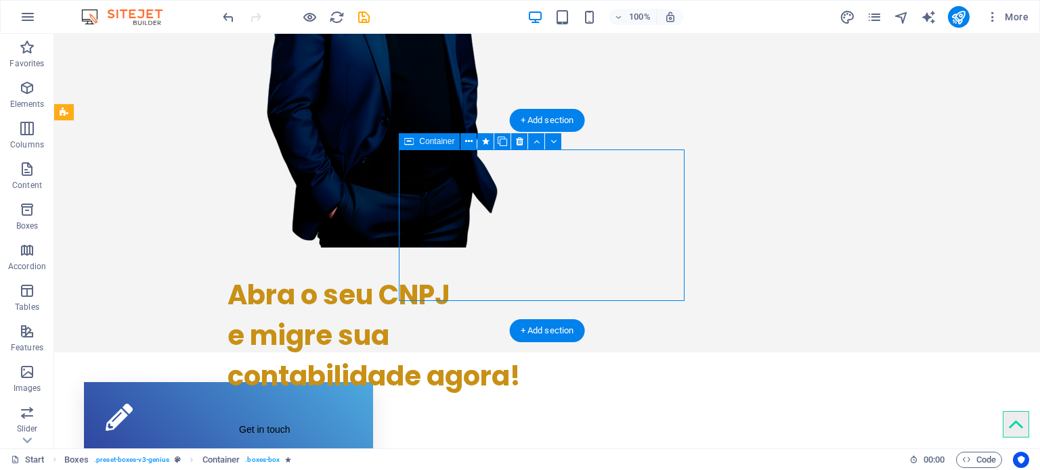
scroll to position [338, 0]
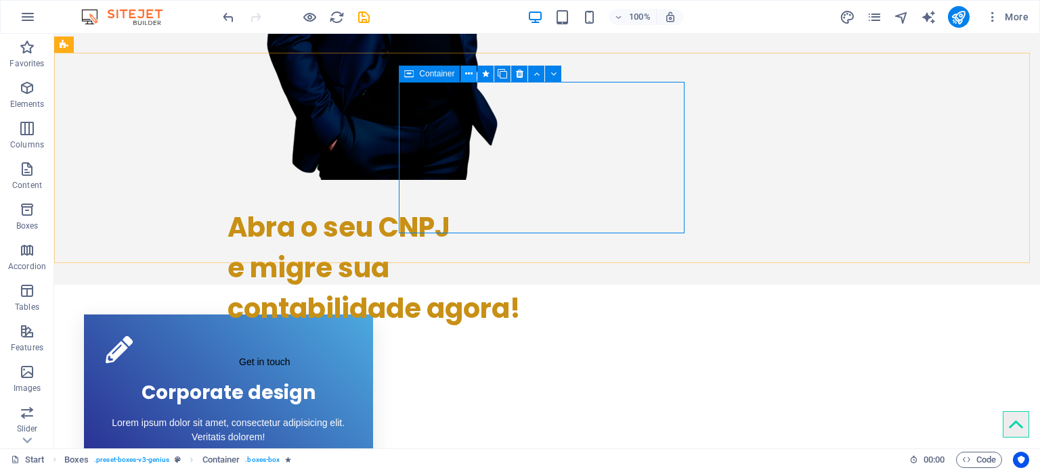
click at [469, 74] on icon at bounding box center [468, 74] width 7 height 14
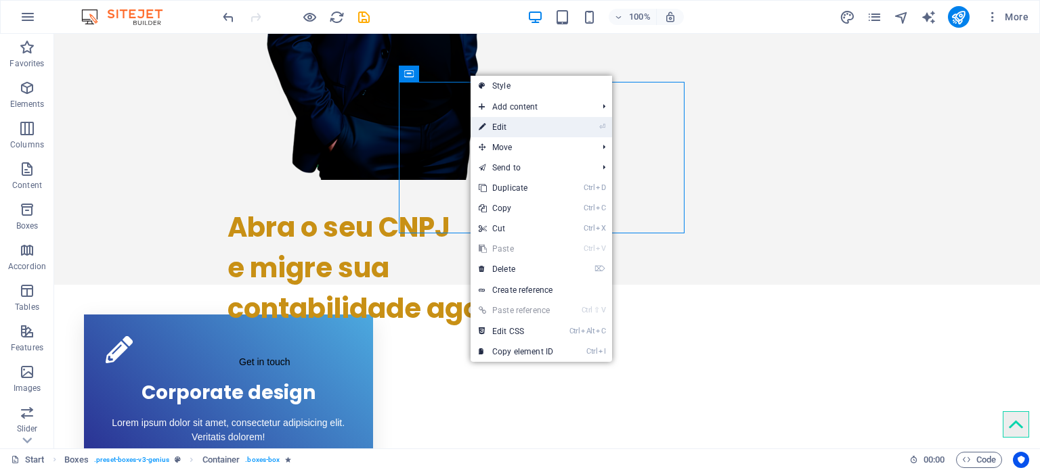
click at [502, 129] on link "⏎ Edit" at bounding box center [515, 127] width 91 height 20
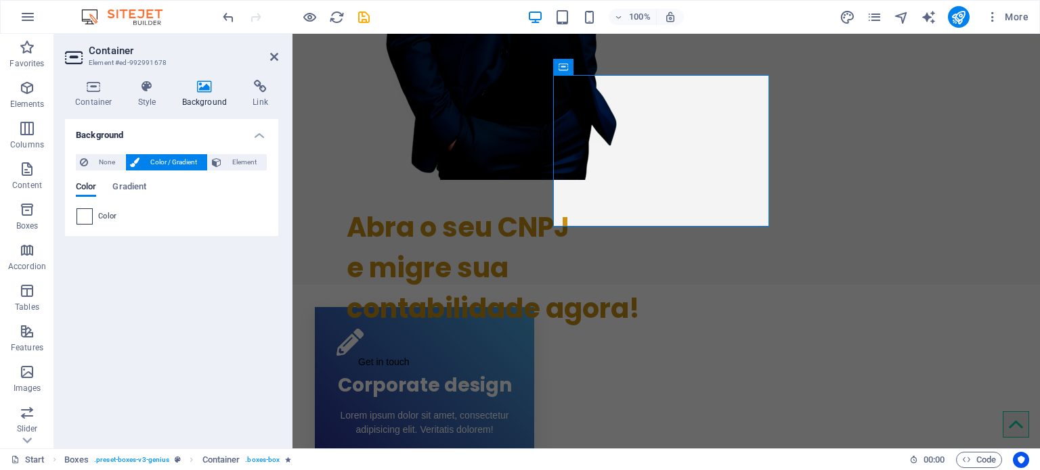
click at [90, 219] on span at bounding box center [84, 216] width 15 height 15
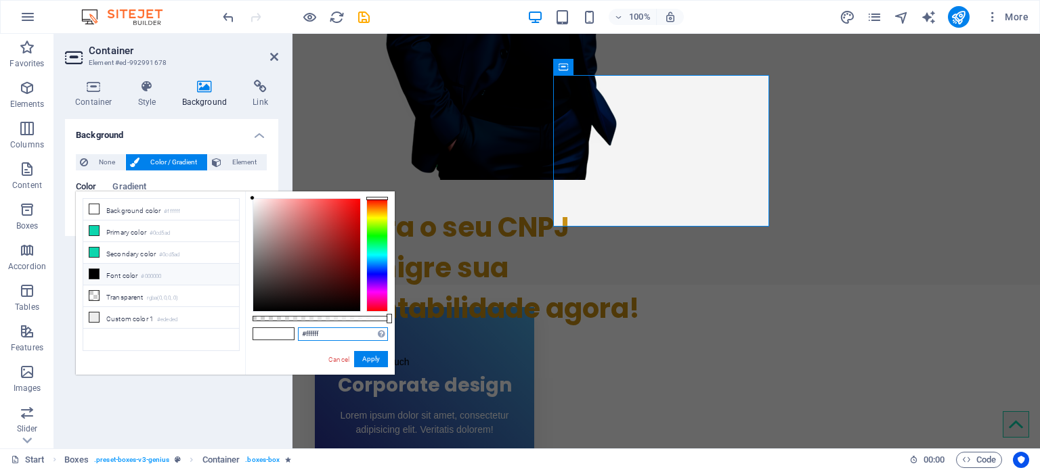
drag, startPoint x: 339, startPoint y: 331, endPoint x: 282, endPoint y: 332, distance: 57.5
click at [282, 332] on div "#ffffff Supported formats #0852ed rgb(8, 82, 237) rgba(8, 82, 237, 90%) hsv(221…" at bounding box center [320, 382] width 150 height 380
paste input "4ca9d"
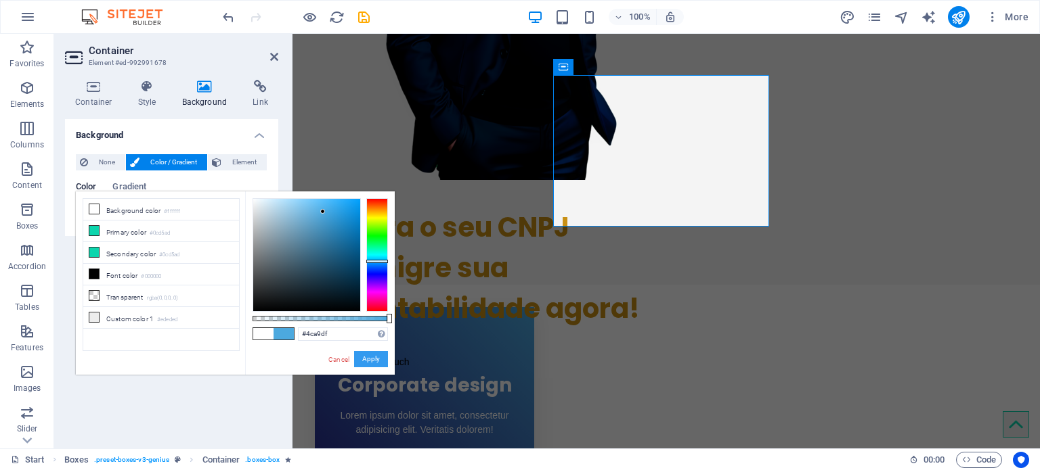
click at [365, 355] on button "Apply" at bounding box center [371, 359] width 34 height 16
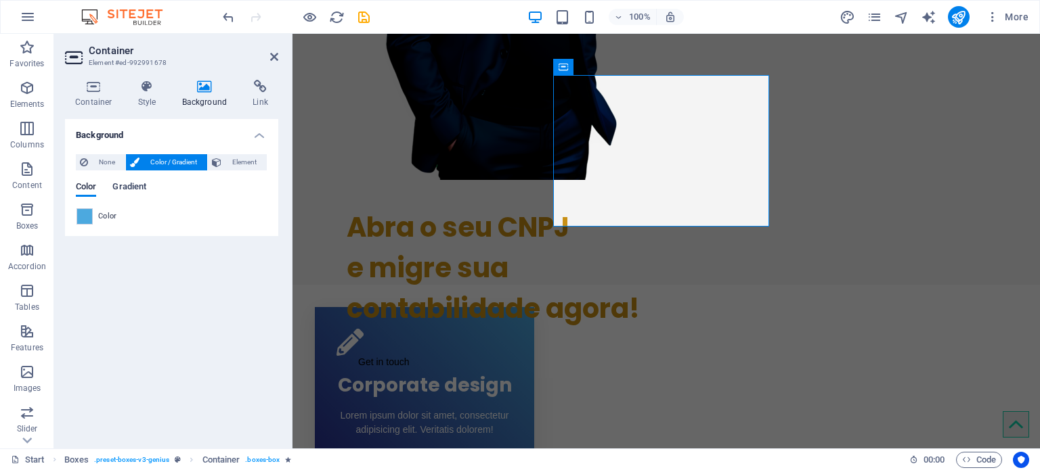
click at [144, 181] on span "Gradient" at bounding box center [129, 188] width 34 height 19
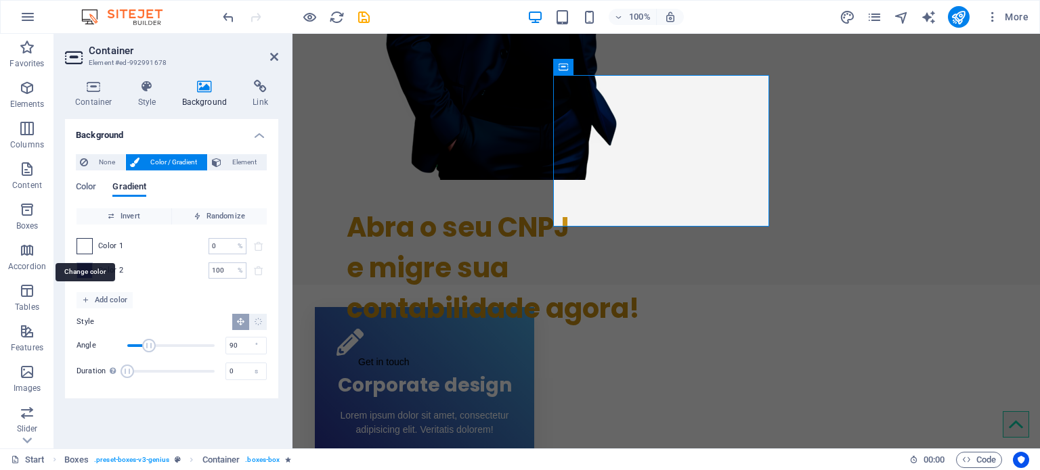
click at [86, 249] on span at bounding box center [84, 246] width 15 height 15
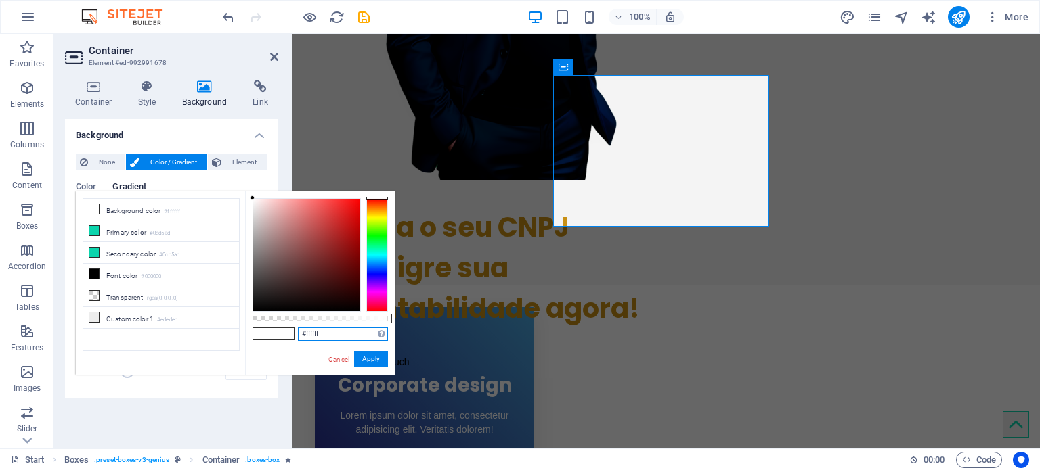
drag, startPoint x: 327, startPoint y: 332, endPoint x: 287, endPoint y: 330, distance: 40.0
click at [287, 330] on div "#ffffff Supported formats #0852ed rgb(8, 82, 237) rgba(8, 82, 237, 90%) hsv(221…" at bounding box center [320, 382] width 150 height 380
paste input "292e91"
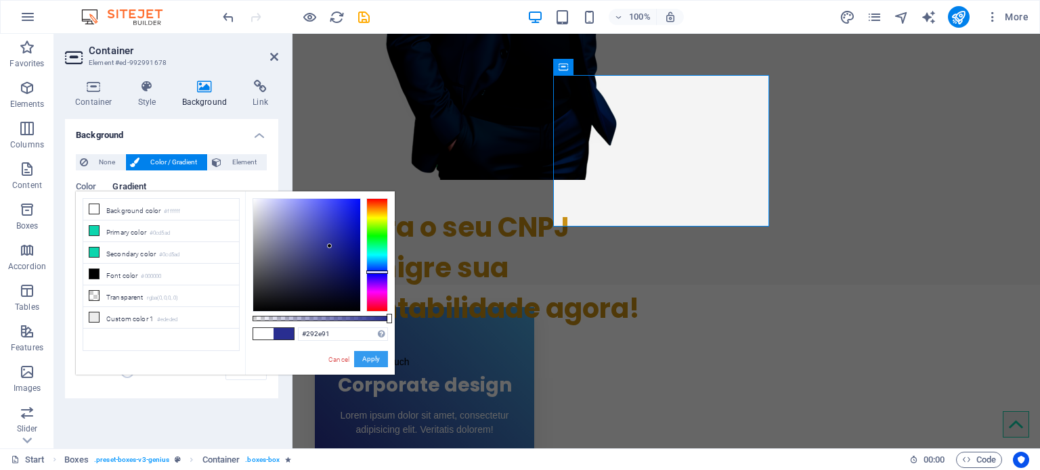
drag, startPoint x: 84, startPoint y: 326, endPoint x: 376, endPoint y: 359, distance: 294.3
click at [376, 355] on button "Apply" at bounding box center [371, 359] width 34 height 16
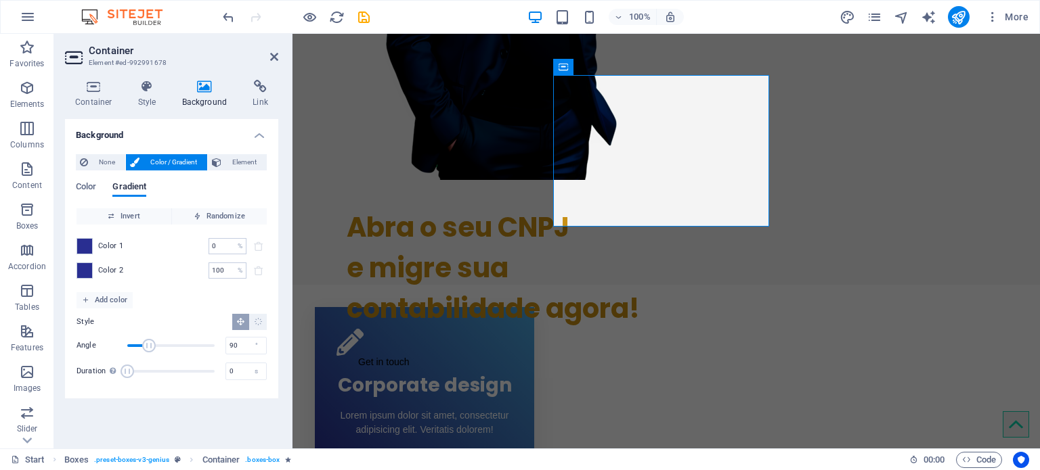
click at [114, 269] on span "Color 2" at bounding box center [111, 270] width 26 height 11
click at [91, 269] on span at bounding box center [84, 270] width 15 height 15
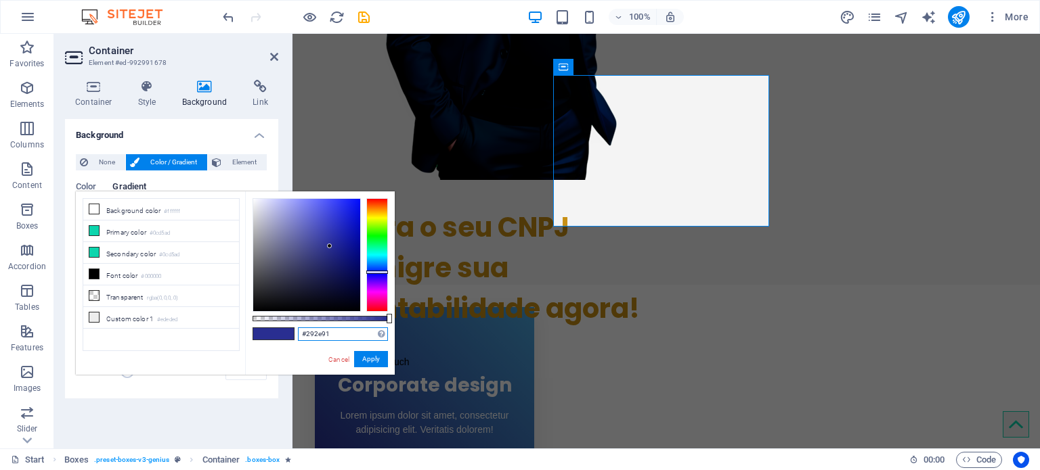
drag, startPoint x: 338, startPoint y: 335, endPoint x: 265, endPoint y: 334, distance: 73.1
click at [265, 334] on div "#292e91 Supported formats #0852ed rgb(8, 82, 237) rgba(8, 82, 237, 90%) hsv(221…" at bounding box center [320, 382] width 150 height 380
paste input "4ca9df"
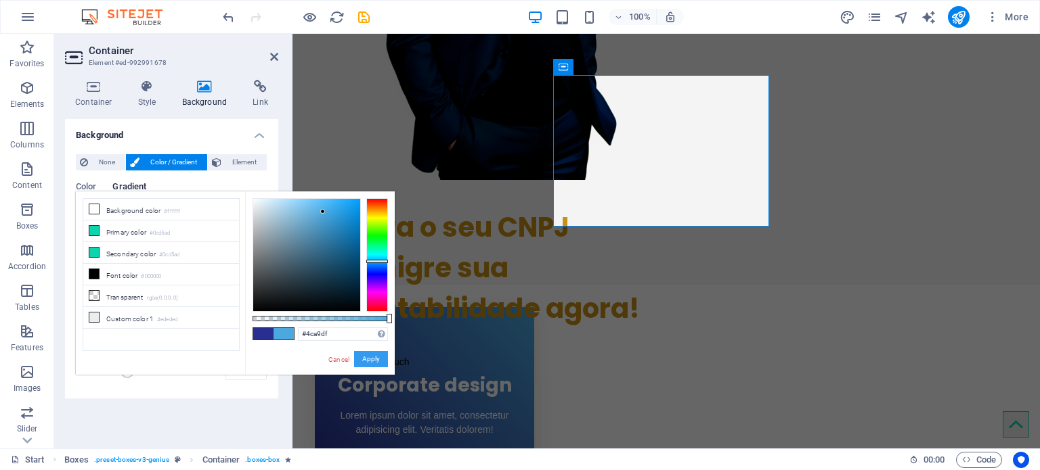
click at [373, 355] on button "Apply" at bounding box center [371, 359] width 34 height 16
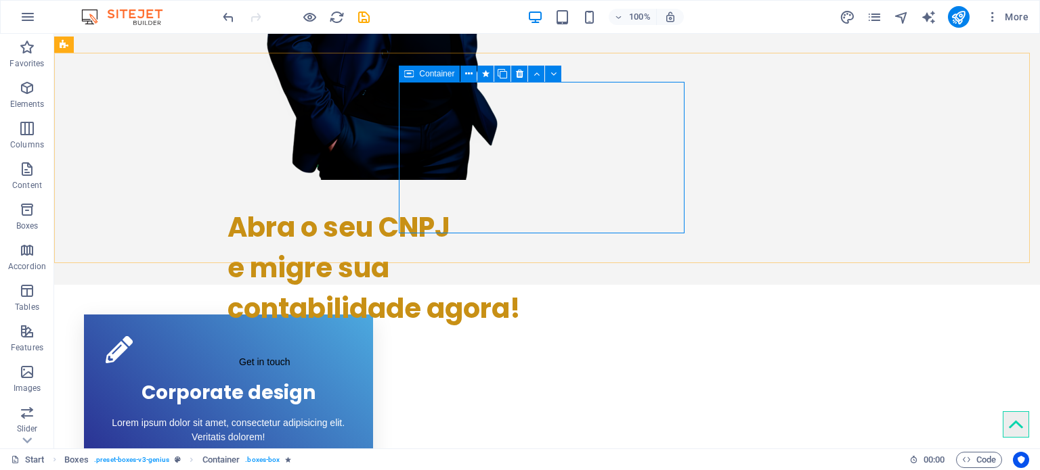
click at [447, 75] on span "Container" at bounding box center [436, 74] width 35 height 8
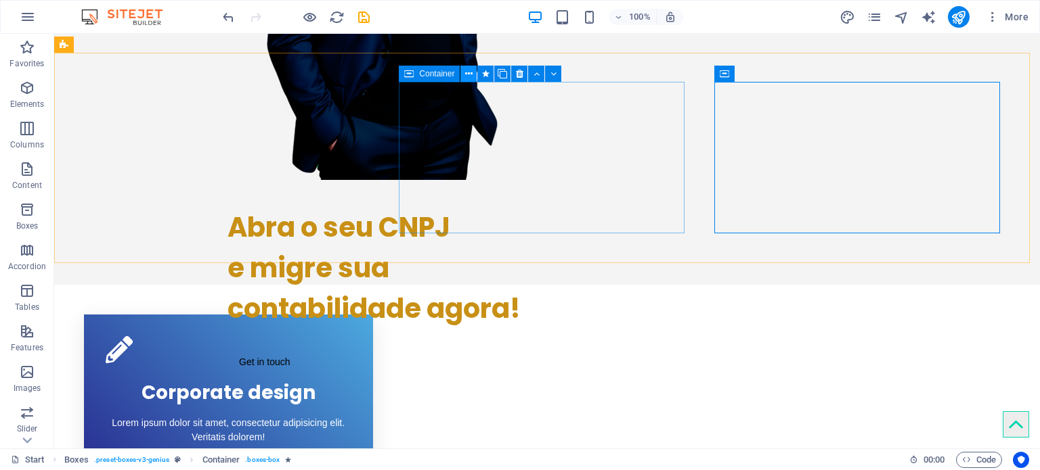
click at [466, 72] on icon at bounding box center [468, 74] width 7 height 14
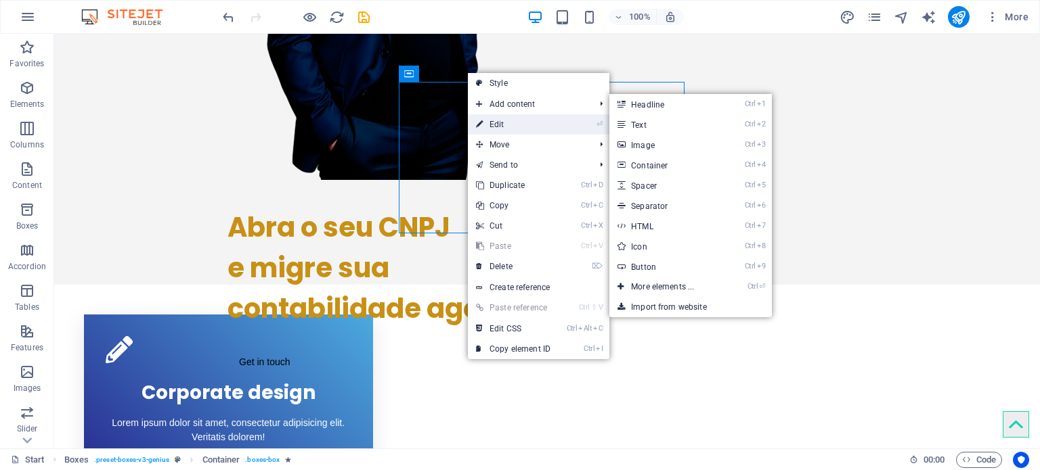
click at [492, 123] on link "⏎ Edit" at bounding box center [513, 124] width 91 height 20
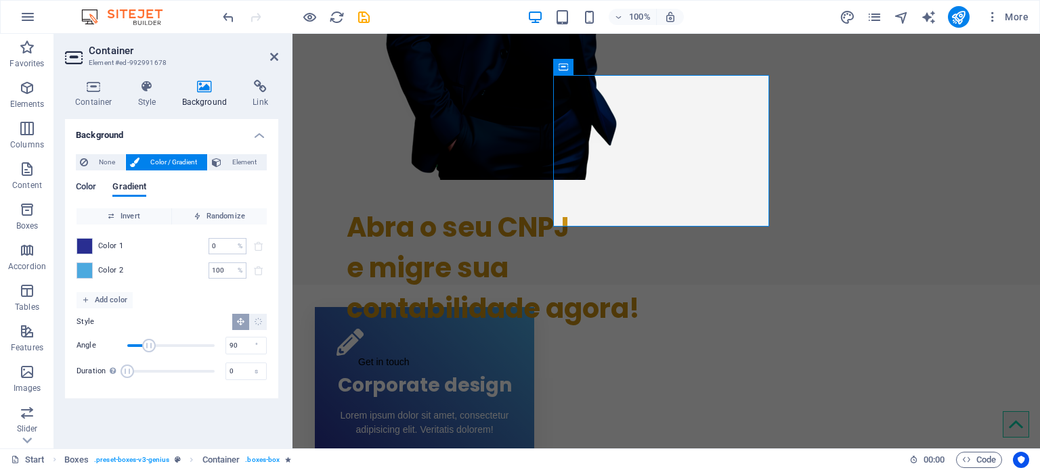
click at [92, 187] on span "Color" at bounding box center [86, 188] width 20 height 19
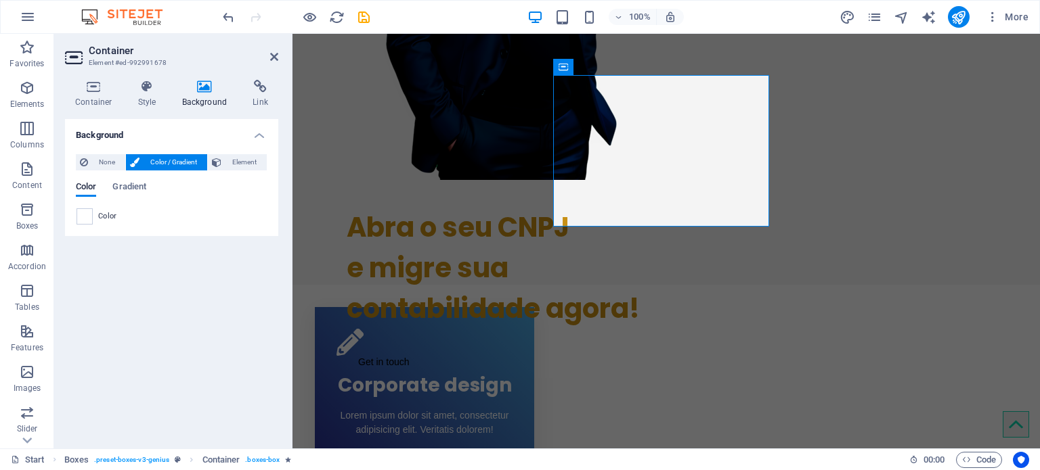
click at [102, 216] on span "Color" at bounding box center [107, 216] width 19 height 11
click at [83, 217] on span at bounding box center [84, 216] width 15 height 15
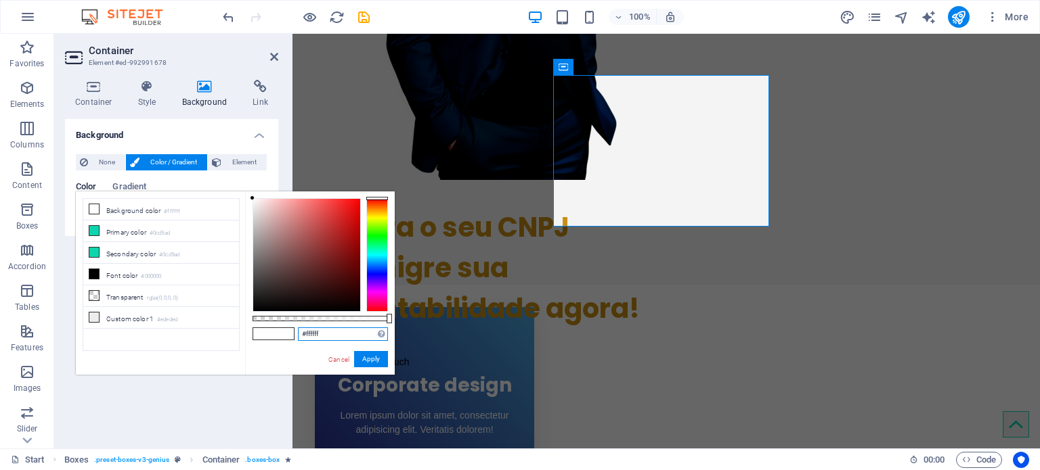
drag, startPoint x: 320, startPoint y: 334, endPoint x: 271, endPoint y: 331, distance: 48.8
click at [271, 331] on div "#ffffff Supported formats #0852ed rgb(8, 82, 237) rgba(8, 82, 237, 90%) hsv(221…" at bounding box center [320, 382] width 150 height 380
paste input "292e91"
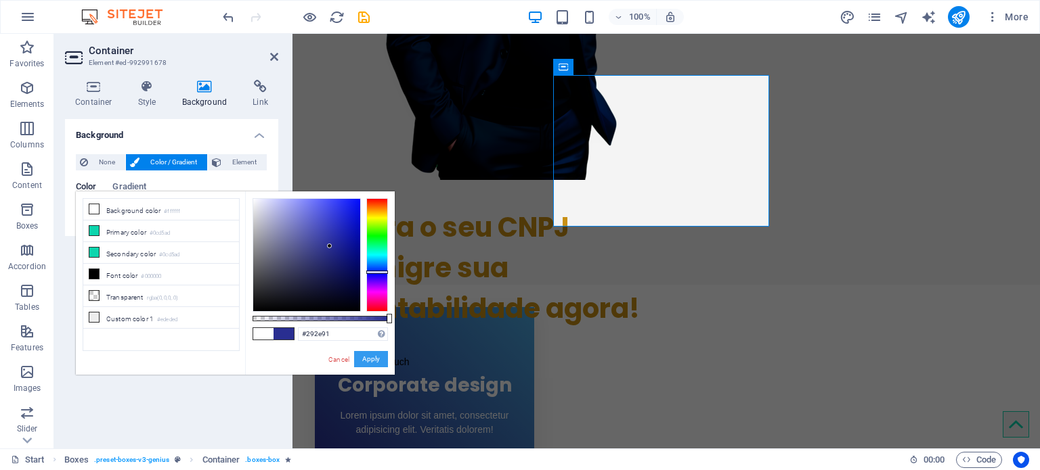
click at [382, 355] on button "Apply" at bounding box center [371, 359] width 34 height 16
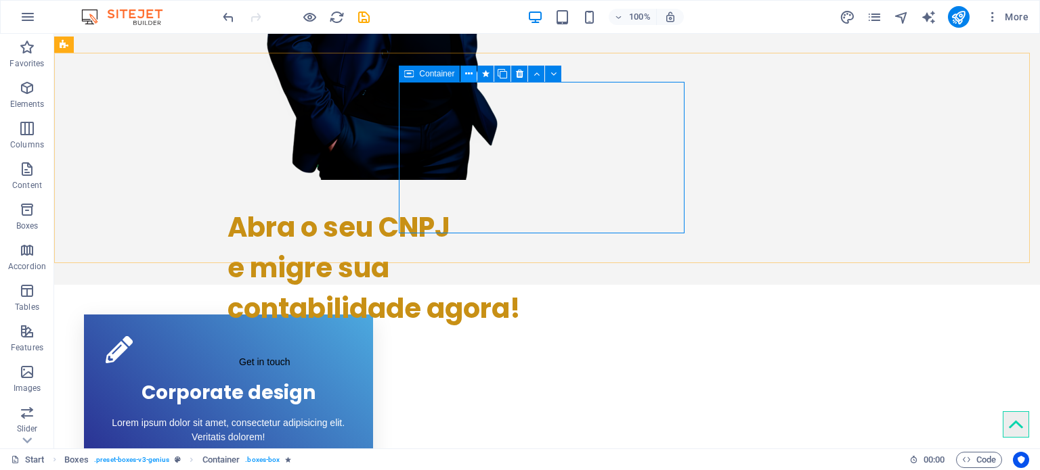
click at [471, 66] on button at bounding box center [468, 74] width 16 height 16
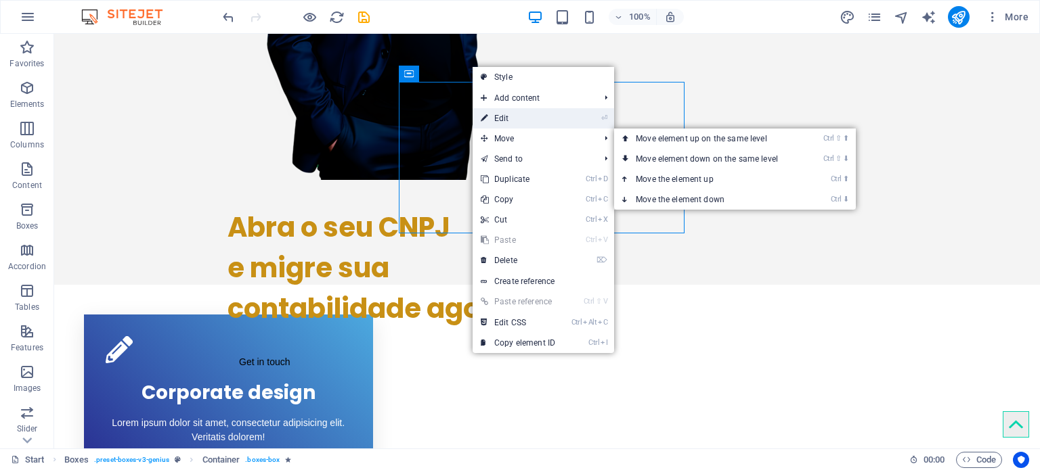
click at [514, 118] on link "⏎ Edit" at bounding box center [517, 118] width 91 height 20
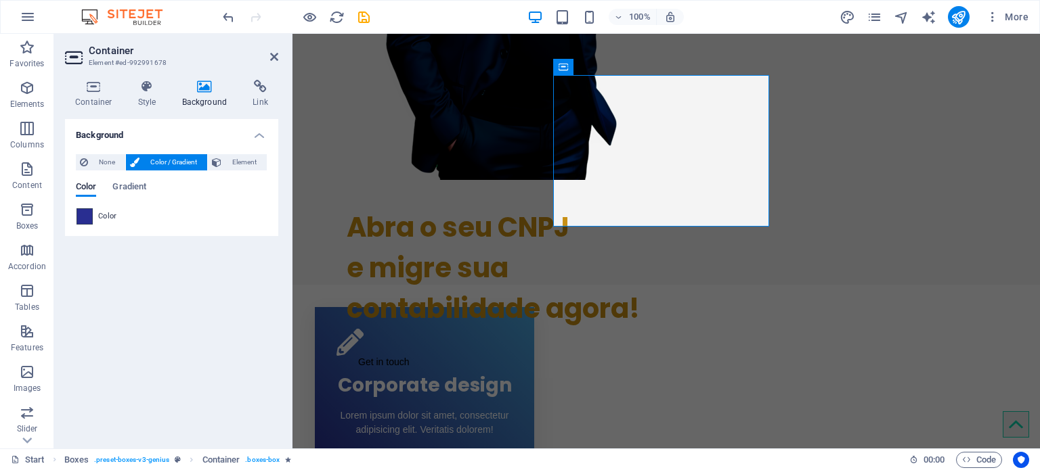
click at [83, 217] on span at bounding box center [84, 216] width 15 height 15
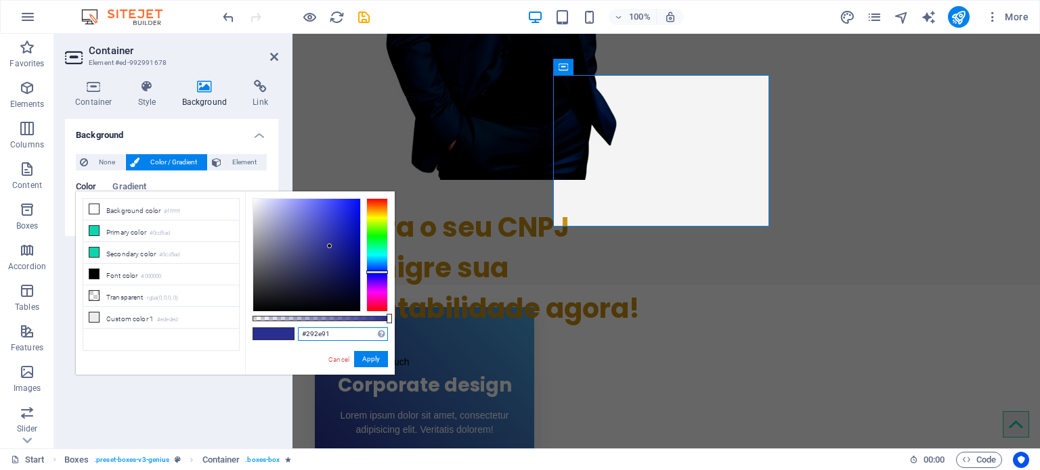
drag, startPoint x: 335, startPoint y: 330, endPoint x: 298, endPoint y: 328, distance: 36.6
click at [300, 328] on input "#292e91" at bounding box center [343, 335] width 90 height 14
paste input "4ca9df"
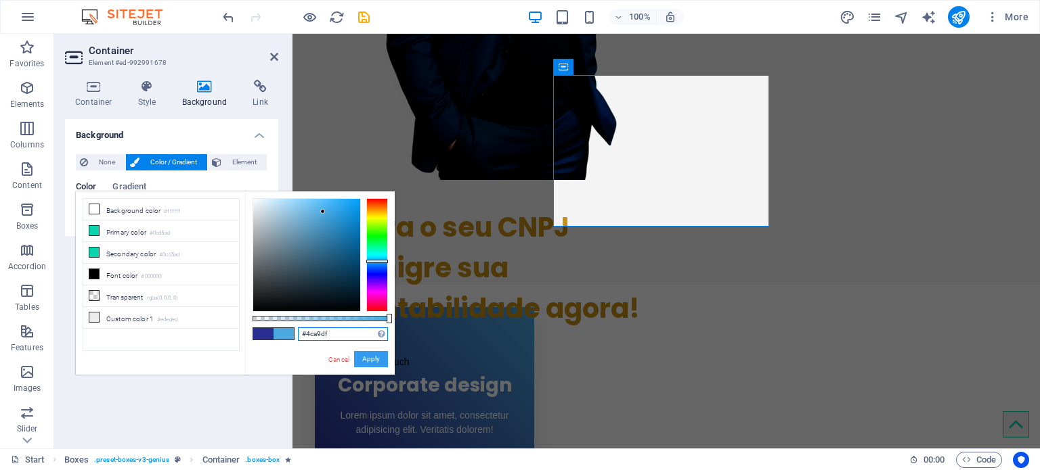
type input "#4ca9df"
click at [372, 355] on button "Apply" at bounding box center [371, 359] width 34 height 16
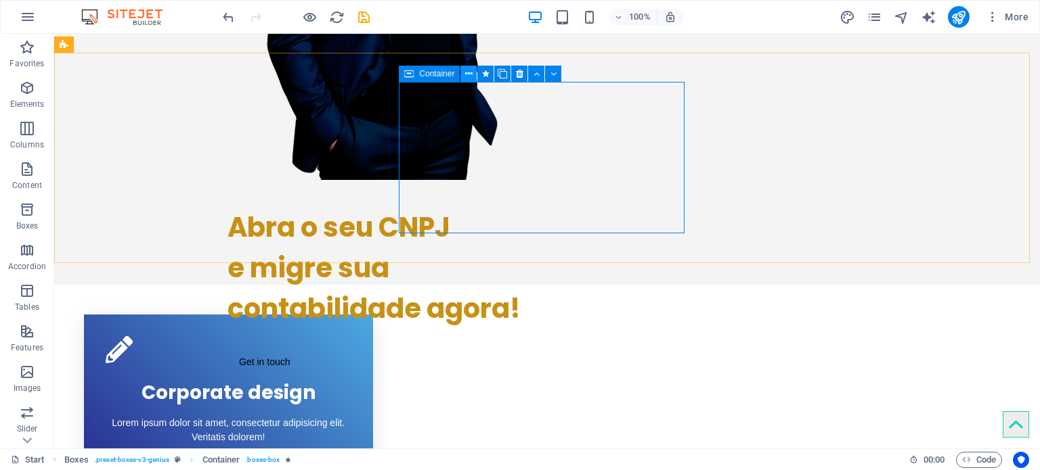
click at [465, 75] on icon at bounding box center [468, 74] width 7 height 14
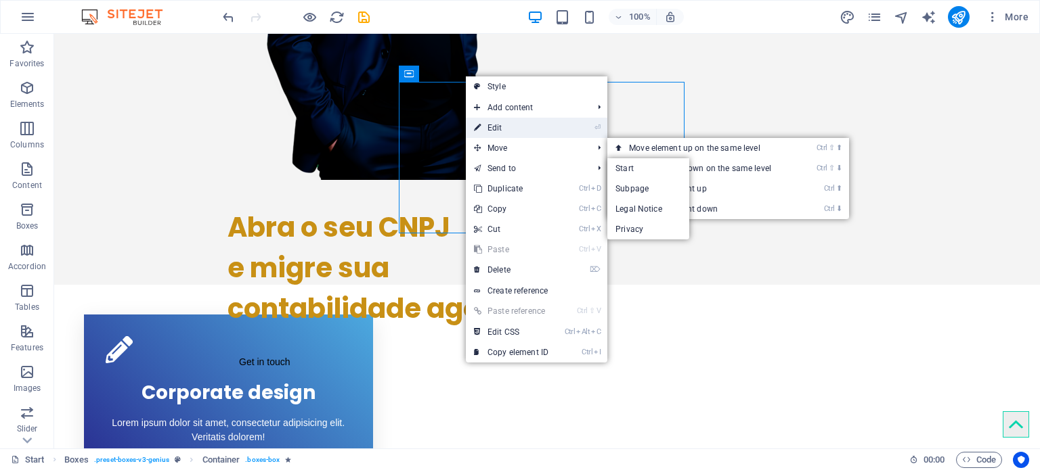
click at [514, 129] on link "⏎ Edit" at bounding box center [511, 128] width 91 height 20
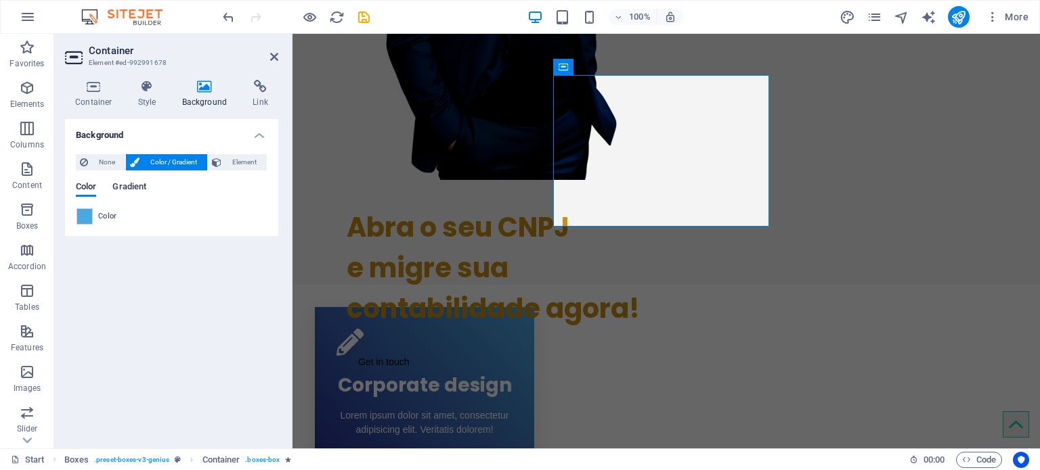
click at [139, 183] on span "Gradient" at bounding box center [129, 188] width 34 height 19
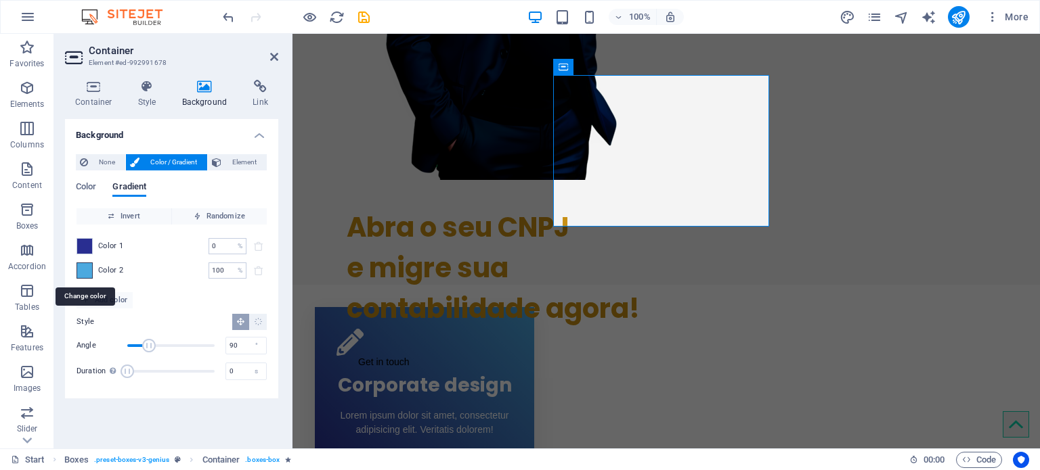
click at [86, 270] on span at bounding box center [84, 270] width 15 height 15
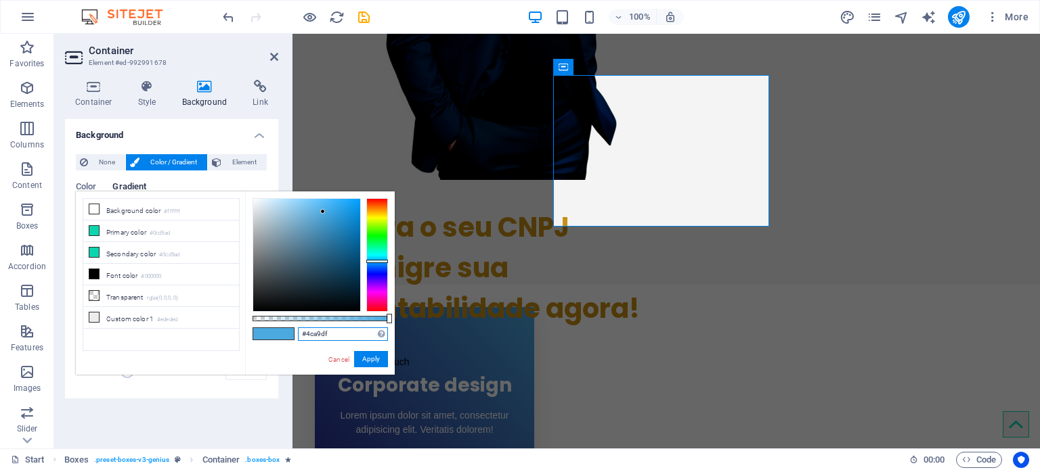
drag, startPoint x: 343, startPoint y: 336, endPoint x: 282, endPoint y: 328, distance: 61.5
click at [282, 328] on div "#4ca9df Supported formats #0852ed rgb(8, 82, 237) rgba(8, 82, 237, 90%) hsv(221…" at bounding box center [320, 382] width 150 height 380
click at [371, 355] on button "Apply" at bounding box center [371, 359] width 34 height 16
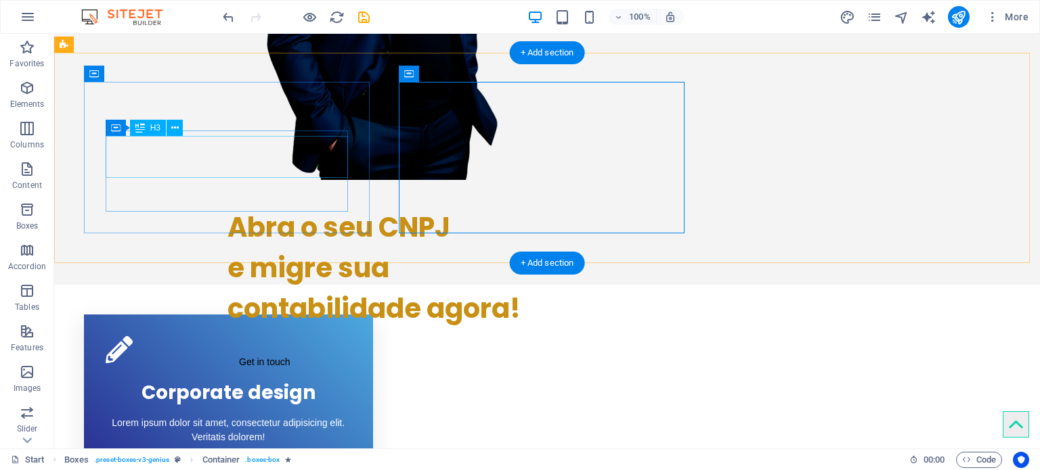
click at [259, 355] on div "Corporate design" at bounding box center [229, 390] width 246 height 42
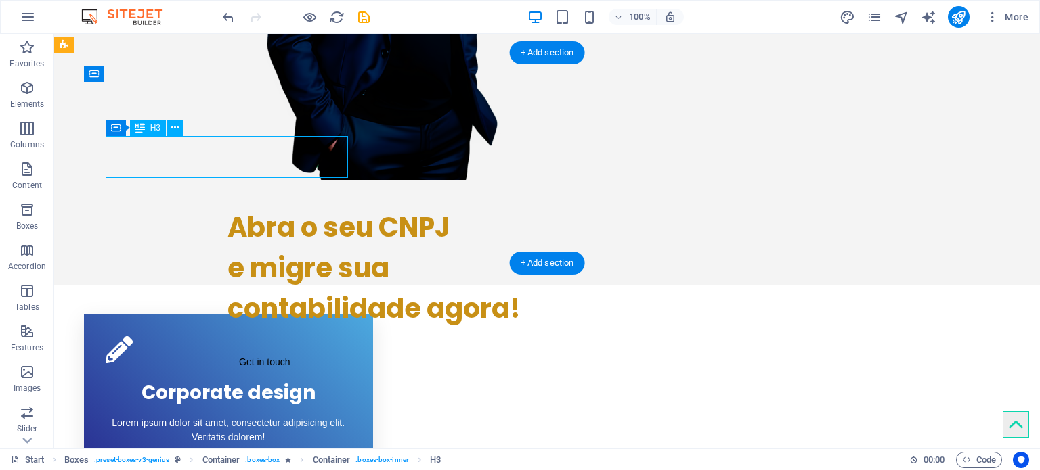
click at [259, 355] on div "Corporate design" at bounding box center [229, 390] width 246 height 42
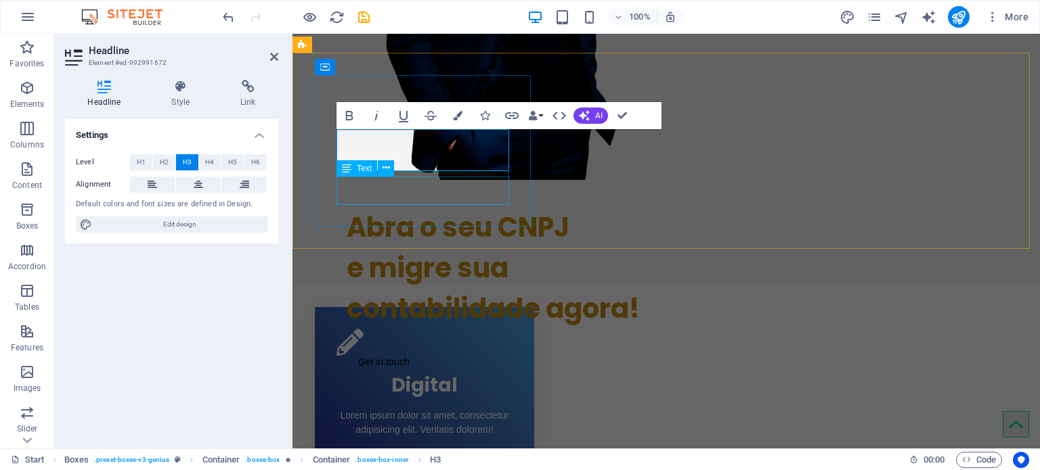
click at [436, 355] on div "Lorem ipsum dolor sit amet, consectetur adipisicing elit. Veritatis dolorem!" at bounding box center [424, 423] width 176 height 28
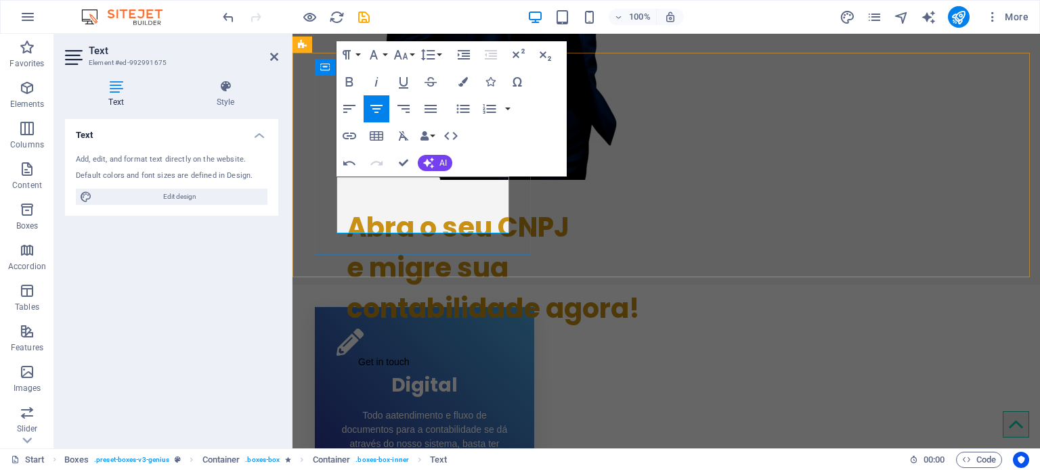
click at [390, 355] on span "Todo aatendimento e fluxo de documentos para a contabilidade se dá através do n…" at bounding box center [424, 436] width 165 height 53
